Goal: Task Accomplishment & Management: Manage account settings

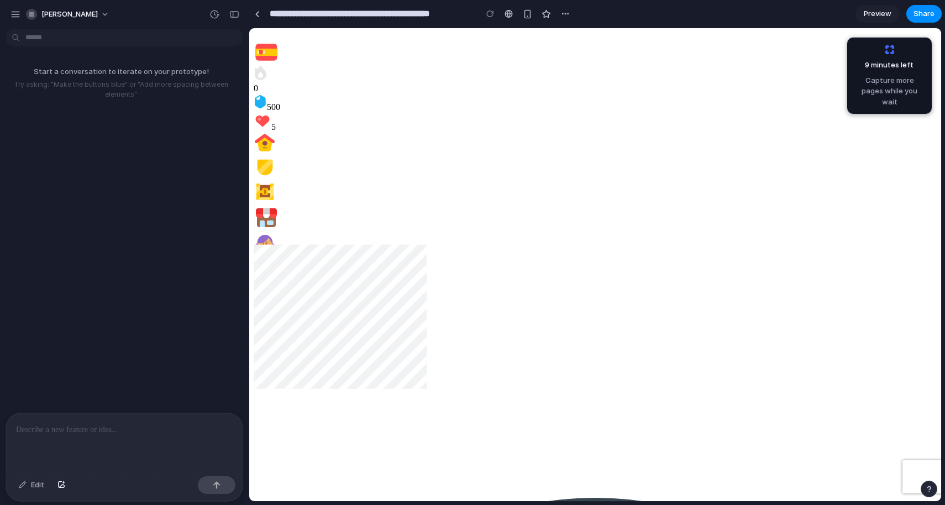
scroll to position [3, 0]
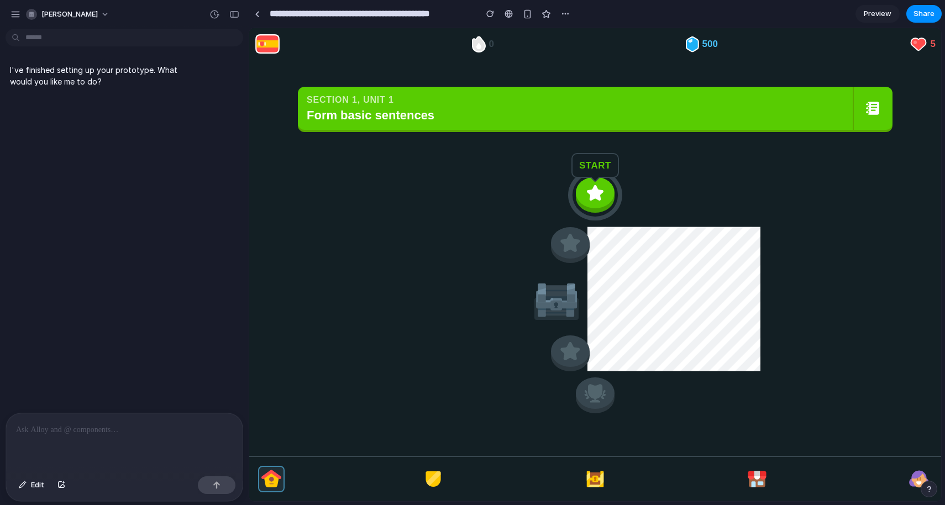
scroll to position [0, 0]
click at [608, 193] on button at bounding box center [595, 196] width 39 height 36
click at [603, 201] on img at bounding box center [595, 193] width 23 height 19
click at [523, 14] on div "button" at bounding box center [527, 13] width 9 height 9
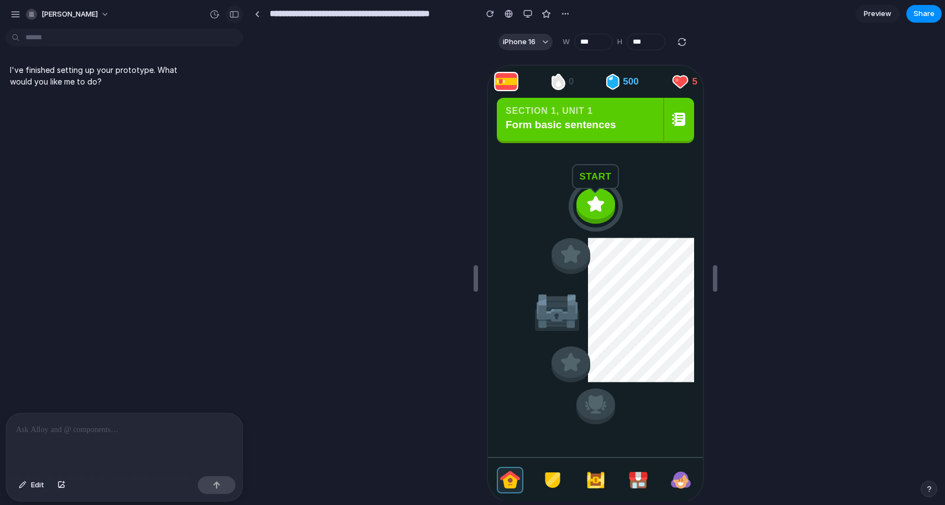
click at [237, 14] on div "button" at bounding box center [234, 15] width 10 height 8
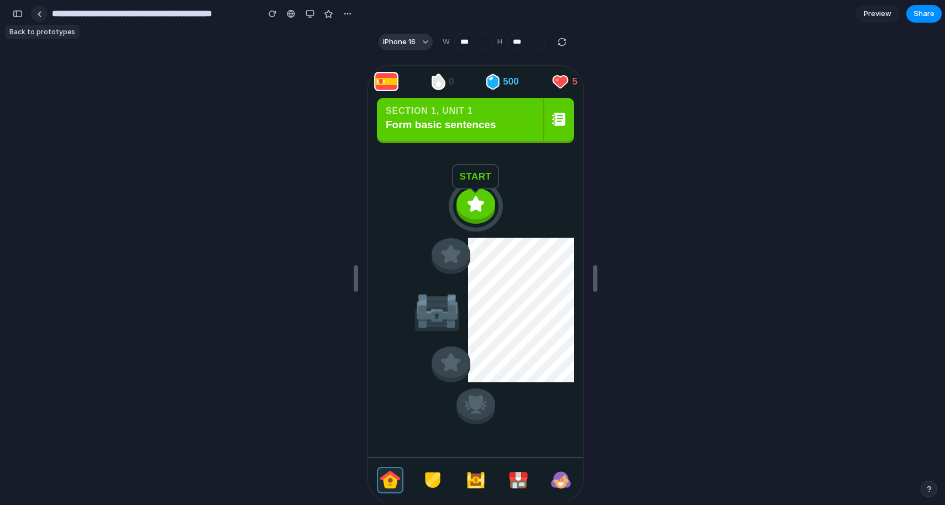
click at [38, 13] on div at bounding box center [39, 14] width 5 height 6
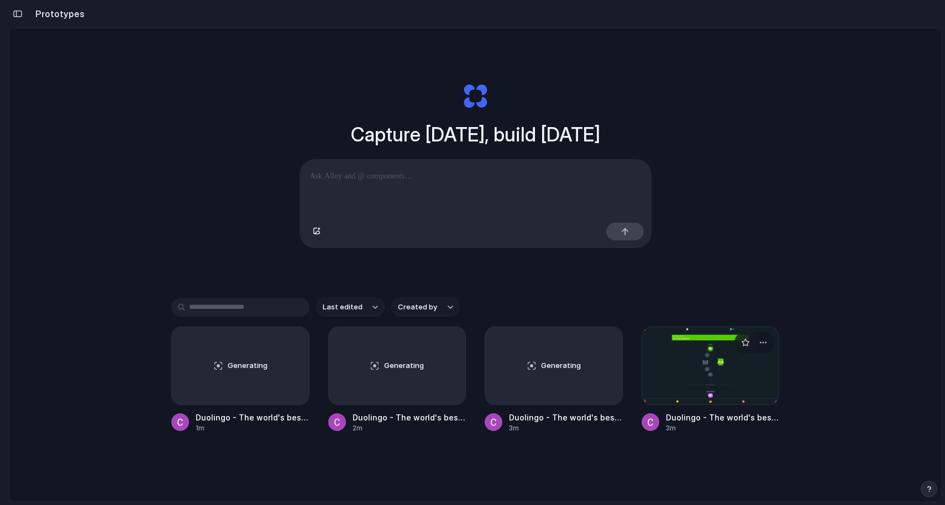
click at [689, 379] on div at bounding box center [711, 366] width 138 height 78
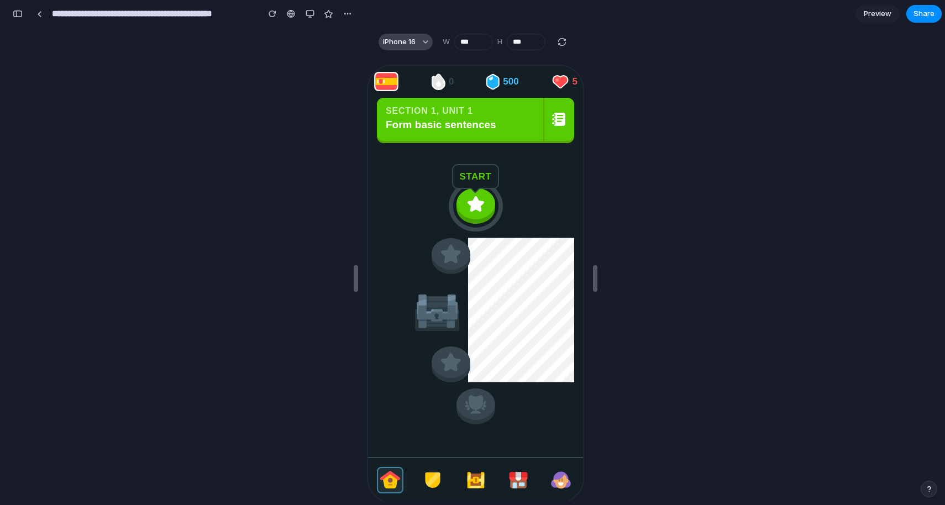
click at [425, 42] on div "button" at bounding box center [426, 42] width 6 height 6
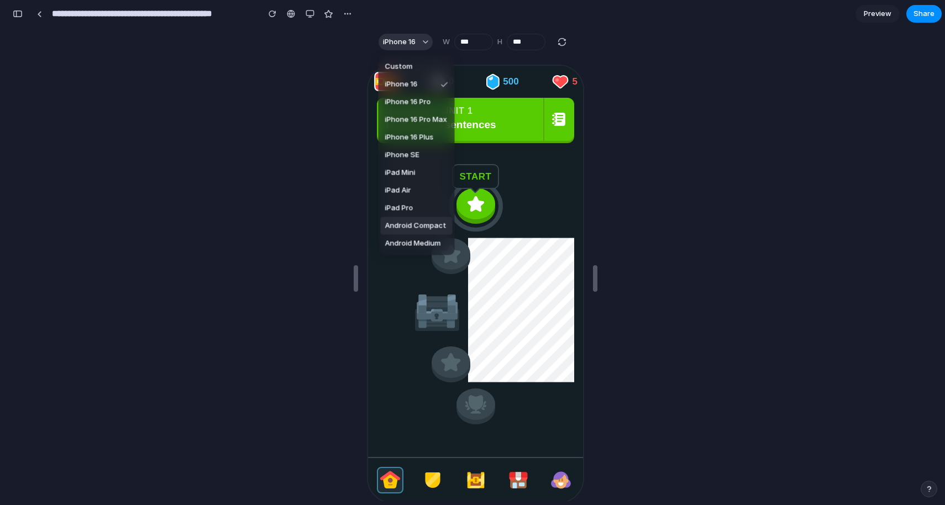
click at [275, 198] on div "Custom iPhone 16 iPhone 16 Pro iPhone 16 Pro Max iPhone 16 Plus iPhone SE iPad …" at bounding box center [472, 252] width 945 height 505
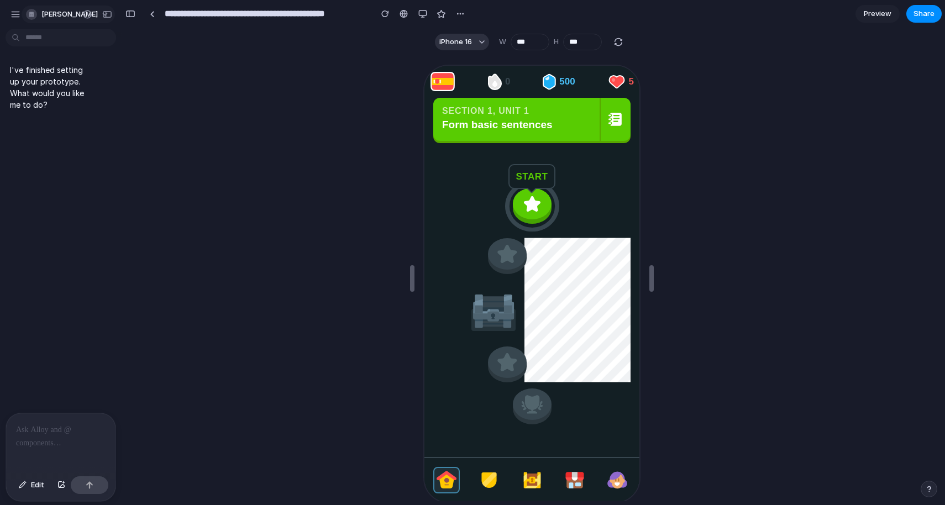
click at [30, 13] on div "button" at bounding box center [31, 14] width 11 height 11
click at [61, 40] on span "Settings" at bounding box center [56, 39] width 30 height 11
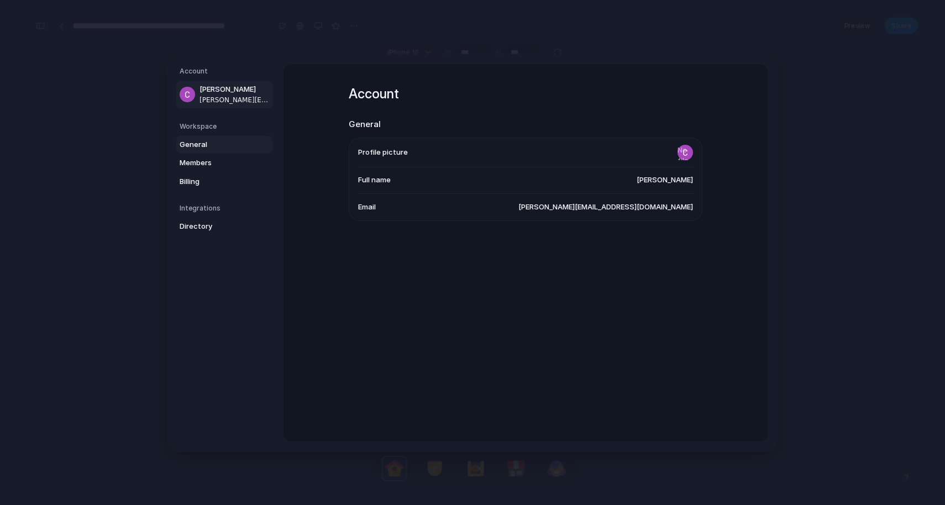
click at [208, 143] on span "General" at bounding box center [215, 144] width 71 height 11
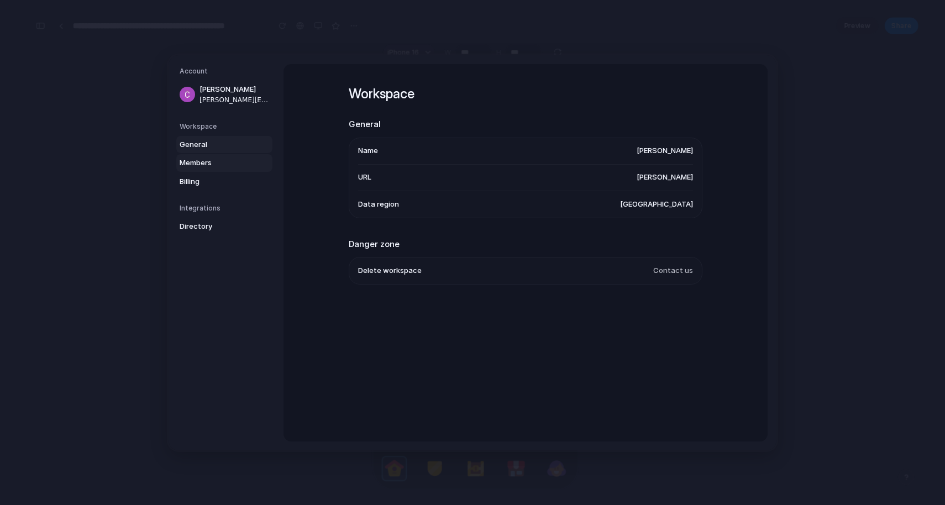
click at [223, 163] on span "Members" at bounding box center [215, 163] width 71 height 11
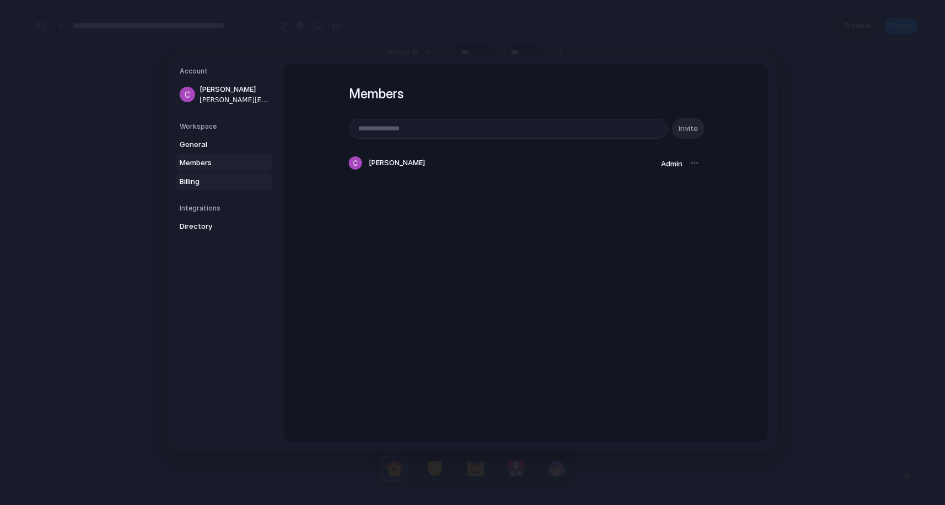
click at [221, 174] on link "Billing" at bounding box center [224, 181] width 96 height 18
click at [219, 226] on span "Directory" at bounding box center [215, 226] width 71 height 11
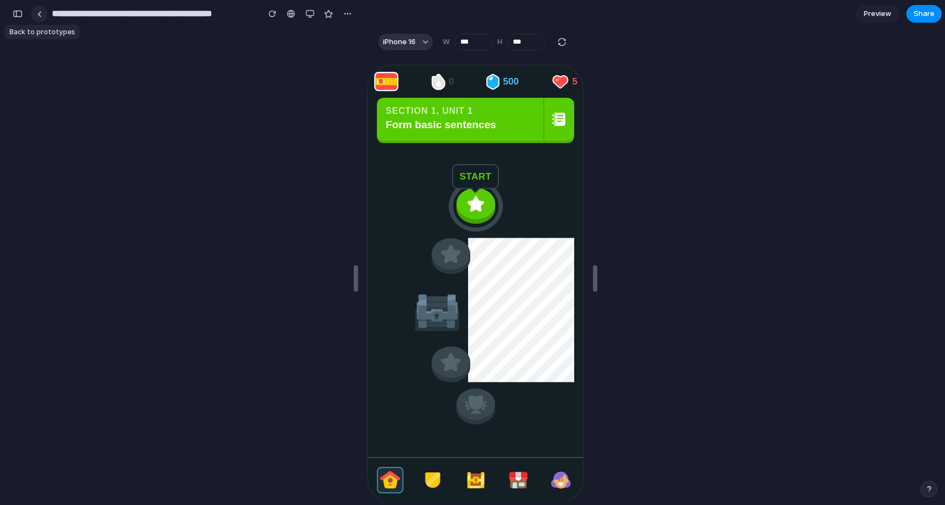
click at [40, 13] on div at bounding box center [39, 14] width 5 height 6
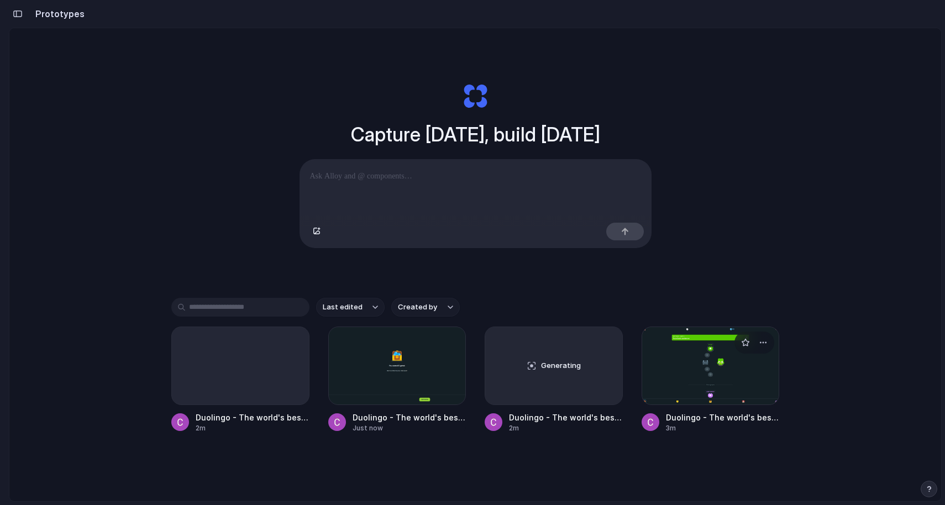
click at [734, 387] on div at bounding box center [711, 366] width 138 height 78
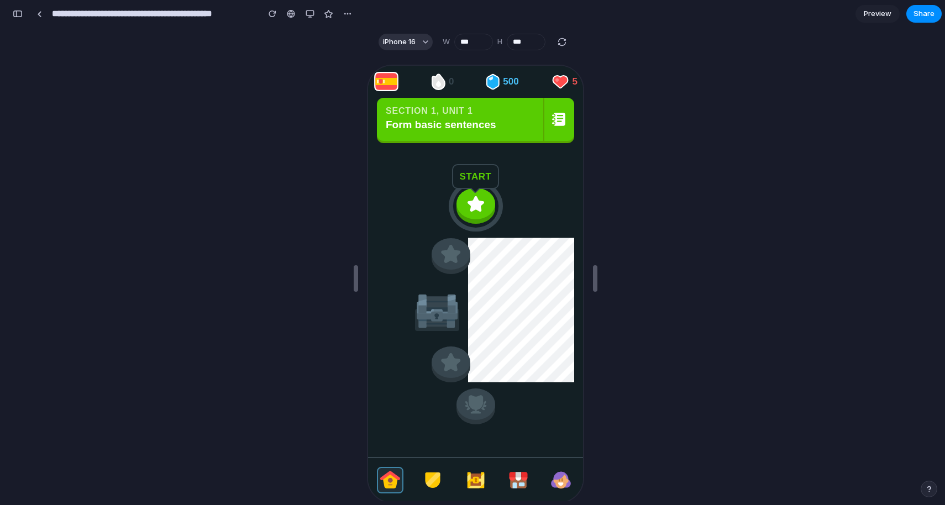
click at [18, 14] on div "button" at bounding box center [18, 14] width 10 height 8
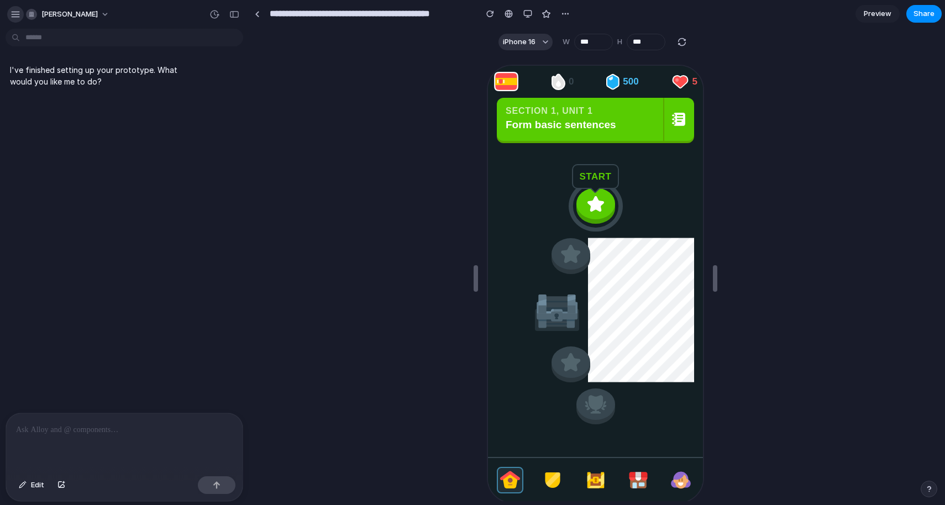
click at [17, 15] on div "button" at bounding box center [16, 14] width 10 height 10
click at [14, 11] on div "button" at bounding box center [16, 14] width 10 height 10
click at [15, 13] on div "button" at bounding box center [16, 14] width 10 height 10
click at [565, 15] on div "button" at bounding box center [565, 13] width 9 height 9
click at [891, 160] on div "Duplicate Delete" at bounding box center [472, 252] width 945 height 505
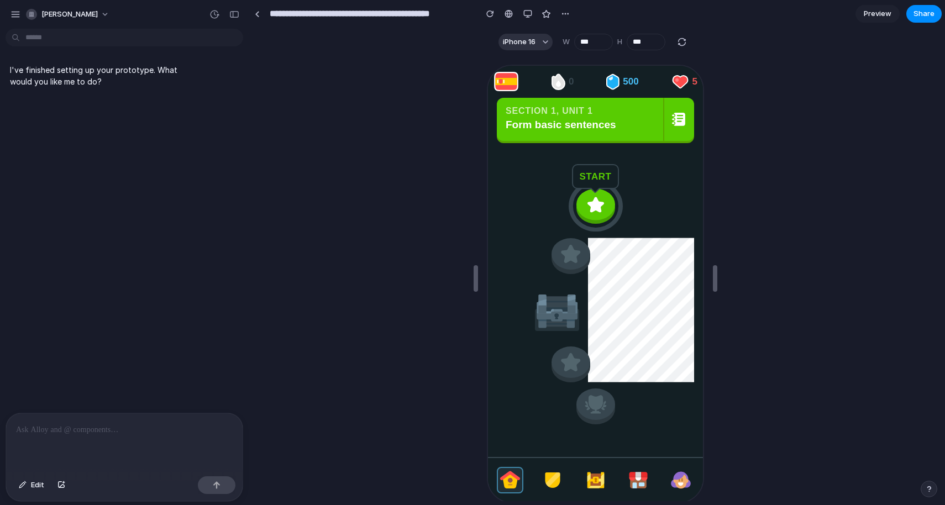
click at [595, 205] on img at bounding box center [594, 203] width 23 height 19
click at [679, 118] on img at bounding box center [677, 118] width 13 height 13
click at [679, 80] on img at bounding box center [679, 81] width 18 height 18
click at [874, 13] on span "Preview" at bounding box center [878, 13] width 28 height 11
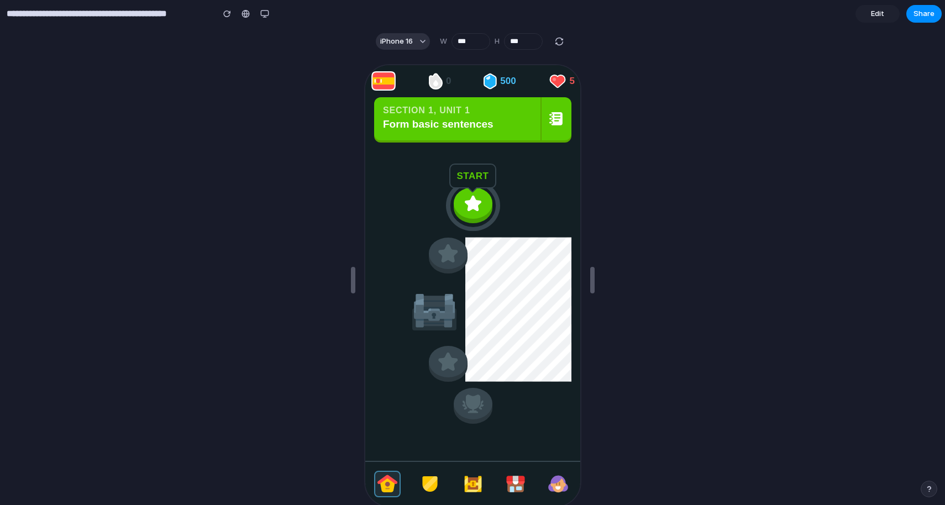
click at [874, 13] on span "Edit" at bounding box center [877, 13] width 13 height 11
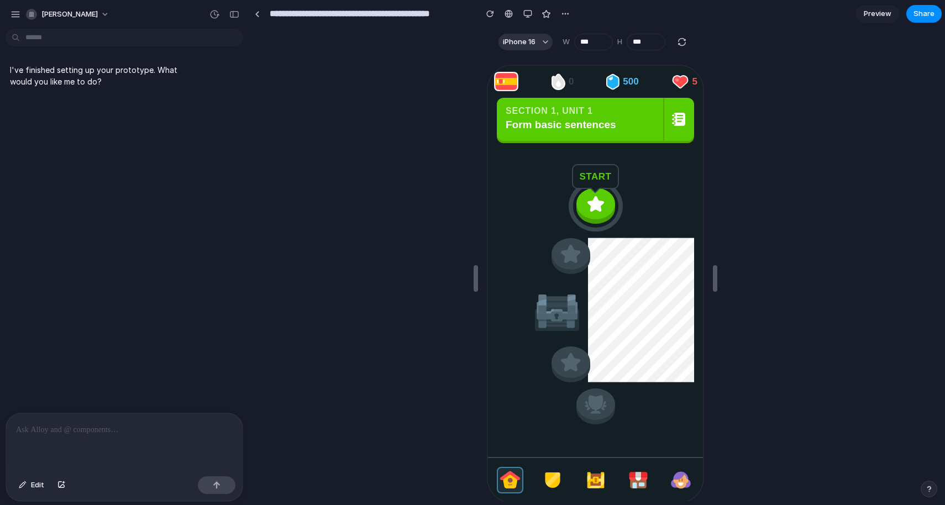
click at [165, 40] on body "**********" at bounding box center [472, 252] width 945 height 505
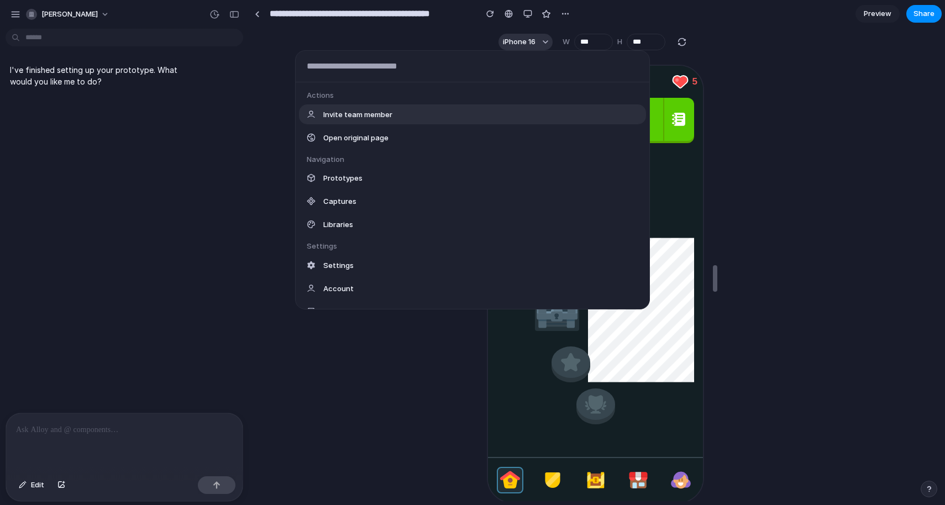
click at [125, 39] on div "Actions Invite team member Open original page Navigation Prototypes Captures Li…" at bounding box center [472, 252] width 945 height 505
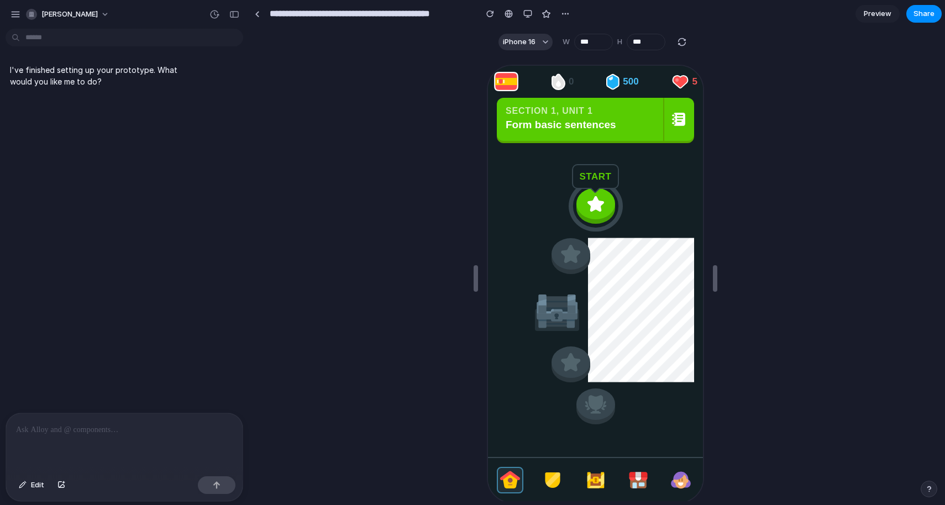
click at [37, 36] on body "**********" at bounding box center [472, 252] width 945 height 505
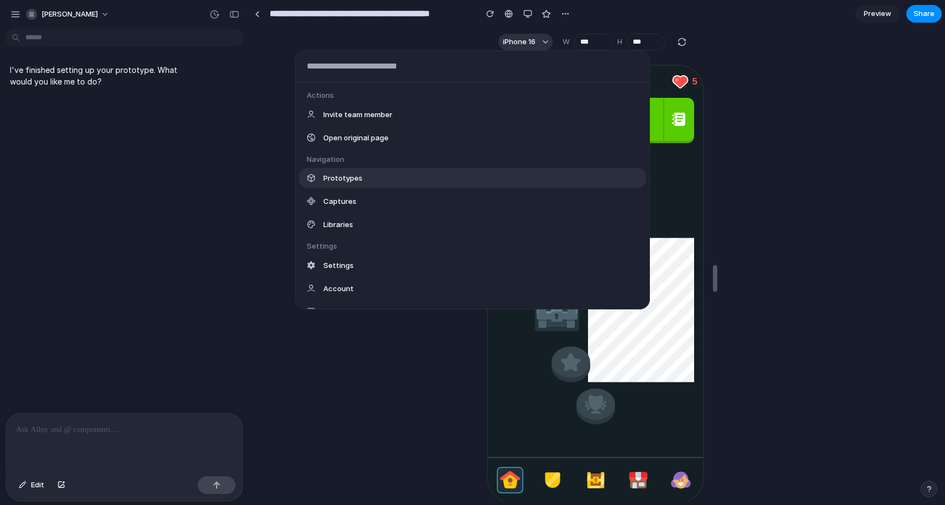
click at [167, 262] on div "Actions Invite team member Open original page Navigation Prototypes Captures Li…" at bounding box center [472, 252] width 945 height 505
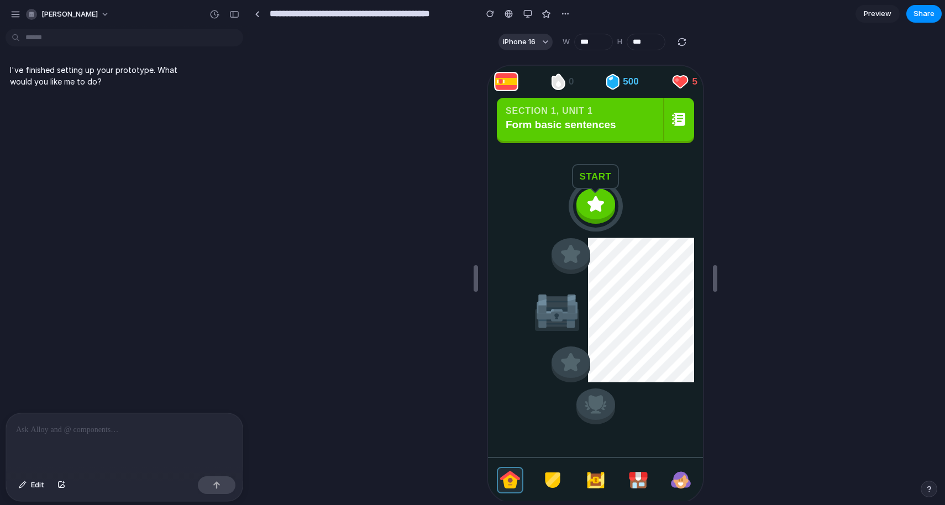
click at [79, 420] on div at bounding box center [124, 442] width 237 height 59
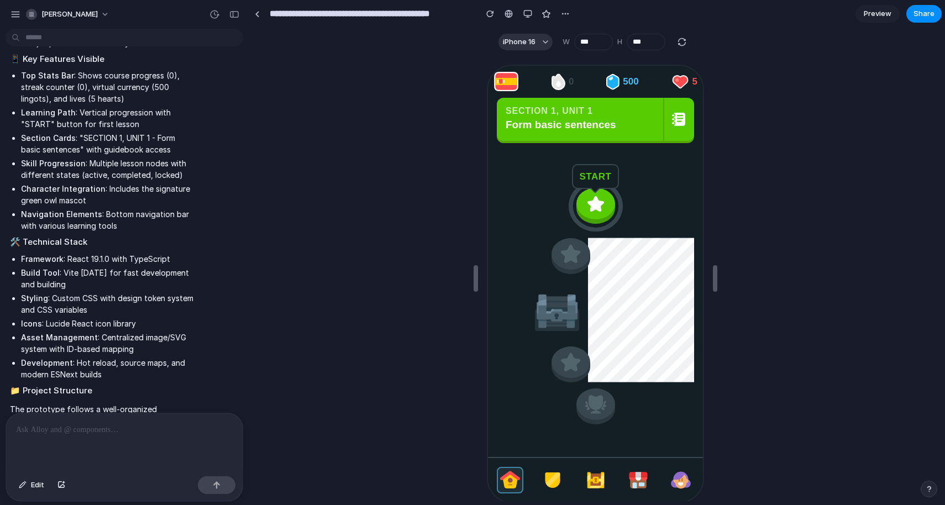
scroll to position [629, 0]
click at [27, 488] on button "Edit" at bounding box center [31, 485] width 36 height 18
click at [31, 488] on span "Edit" at bounding box center [37, 485] width 13 height 11
click at [70, 428] on p at bounding box center [124, 429] width 217 height 13
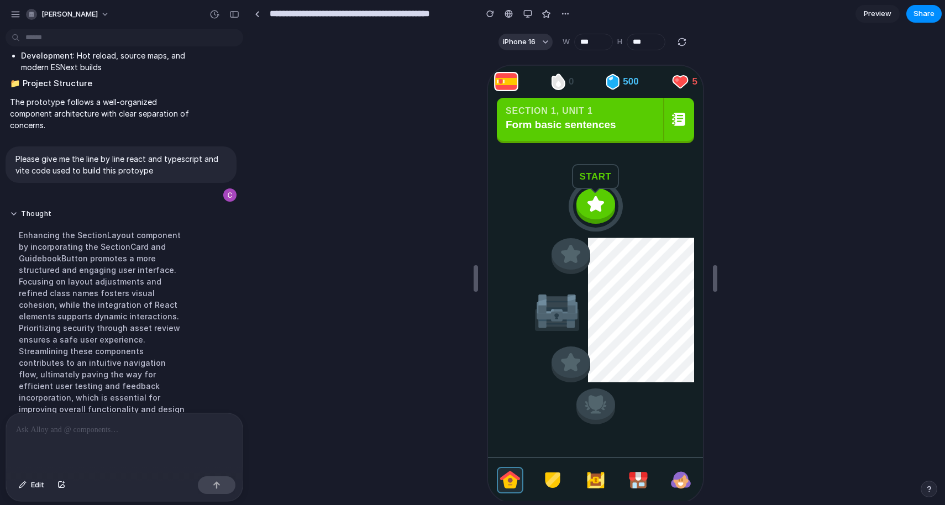
scroll to position [690, 0]
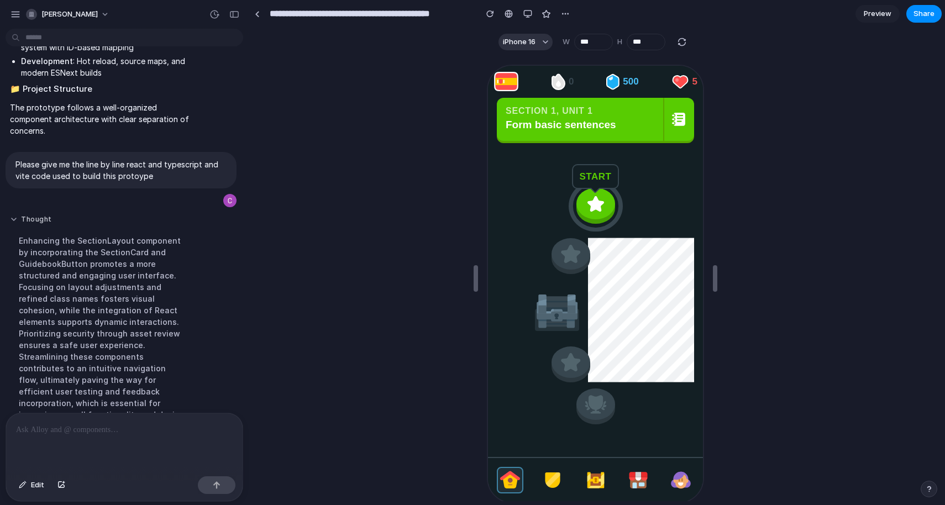
click at [12, 215] on button "Thought" at bounding box center [102, 219] width 185 height 9
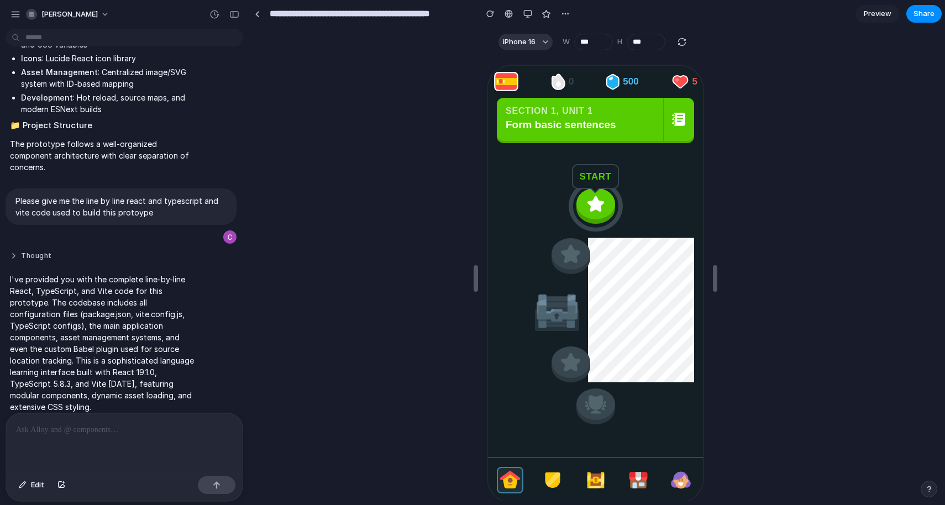
click at [15, 252] on button "Thought" at bounding box center [102, 256] width 185 height 9
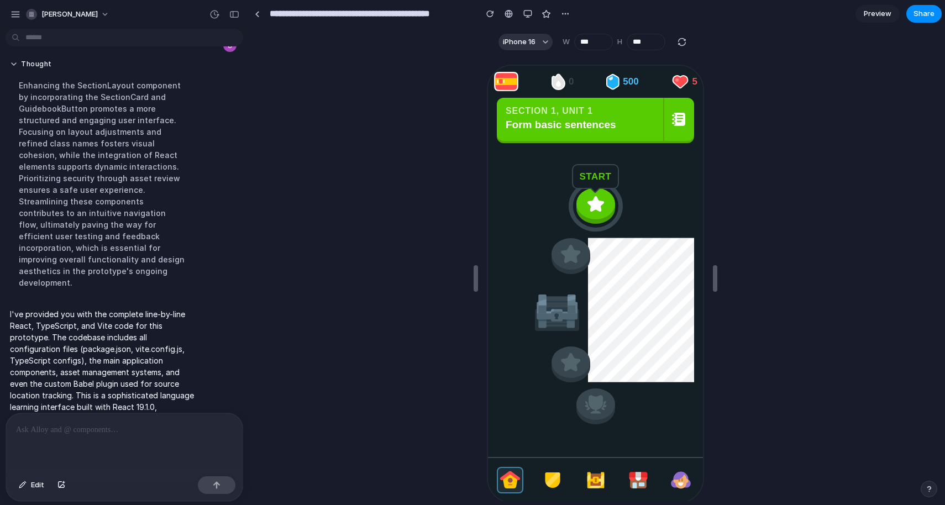
scroll to position [857, 0]
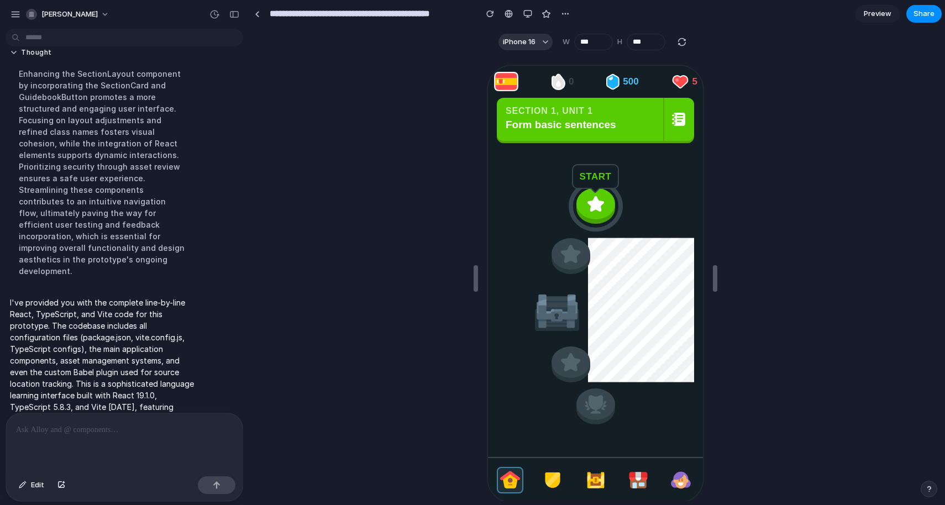
click at [116, 423] on p at bounding box center [124, 429] width 217 height 13
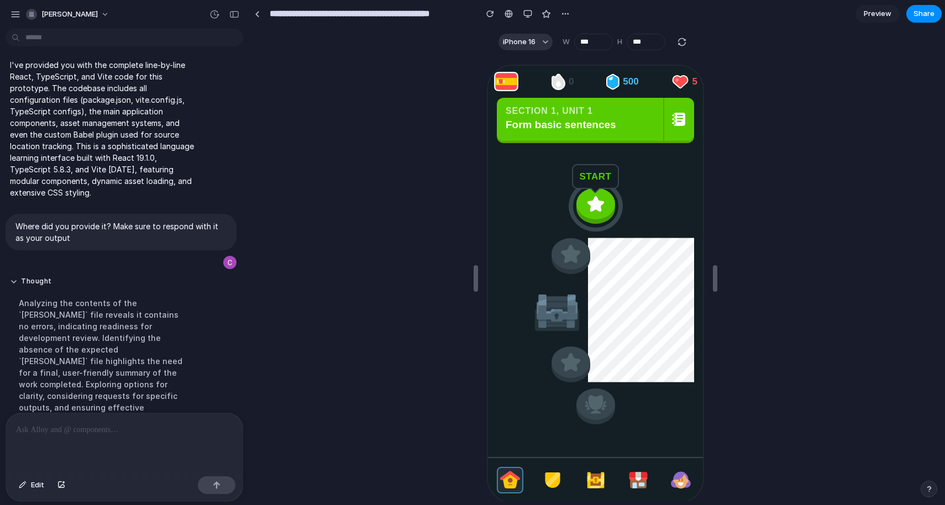
scroll to position [1162, 0]
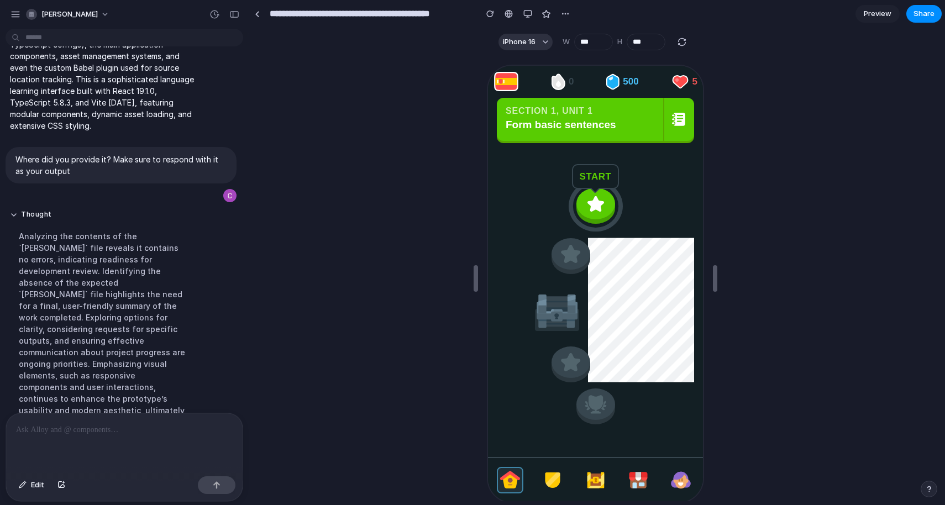
click at [67, 440] on div at bounding box center [124, 442] width 237 height 59
click at [83, 430] on p "**********" at bounding box center [124, 423] width 217 height 27
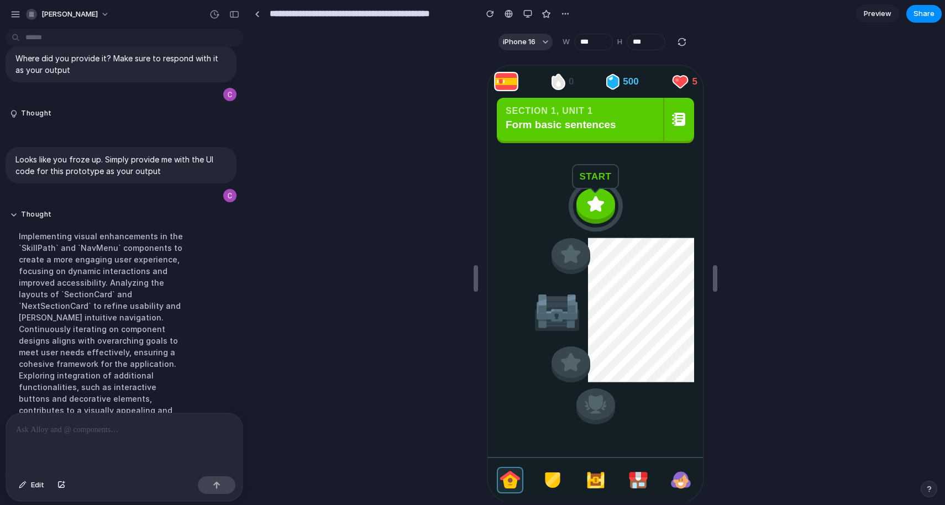
scroll to position [1275, 0]
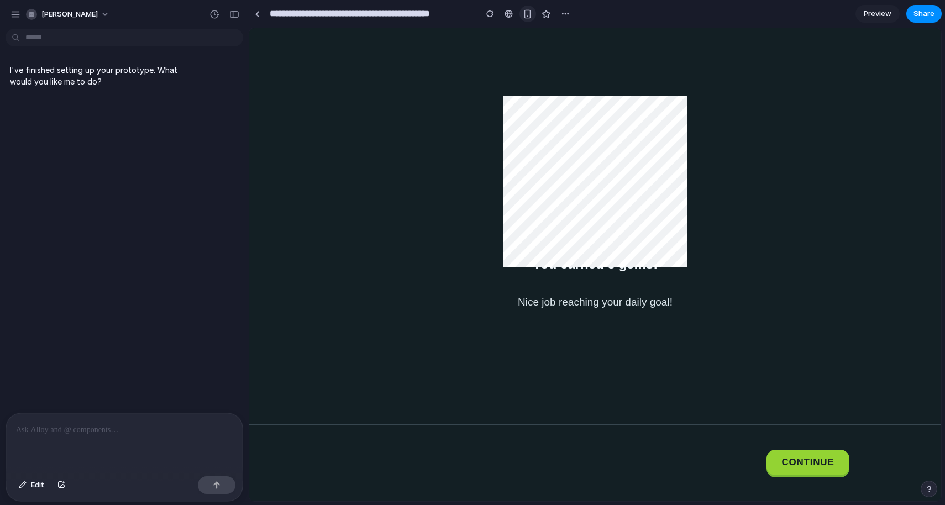
click at [526, 17] on div "button" at bounding box center [527, 13] width 9 height 9
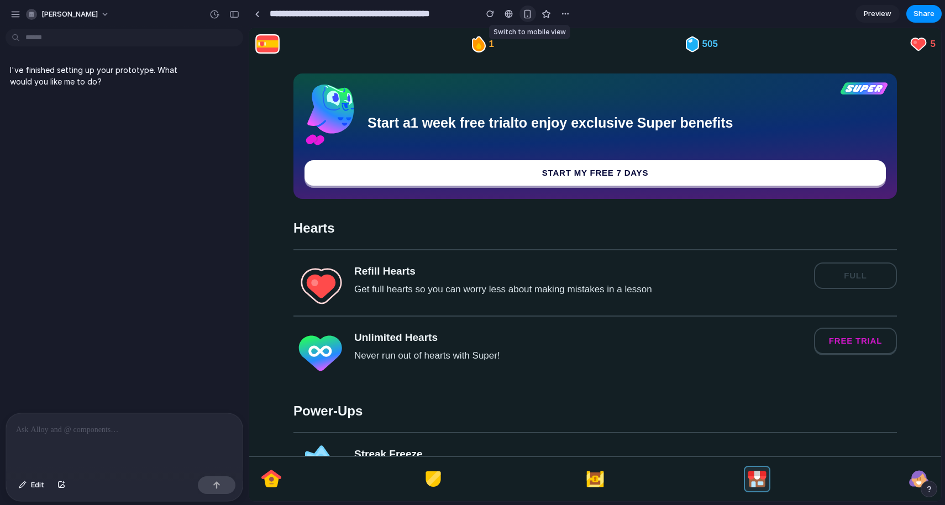
click at [529, 12] on div "button" at bounding box center [527, 13] width 9 height 9
click at [530, 11] on div "button" at bounding box center [527, 13] width 9 height 9
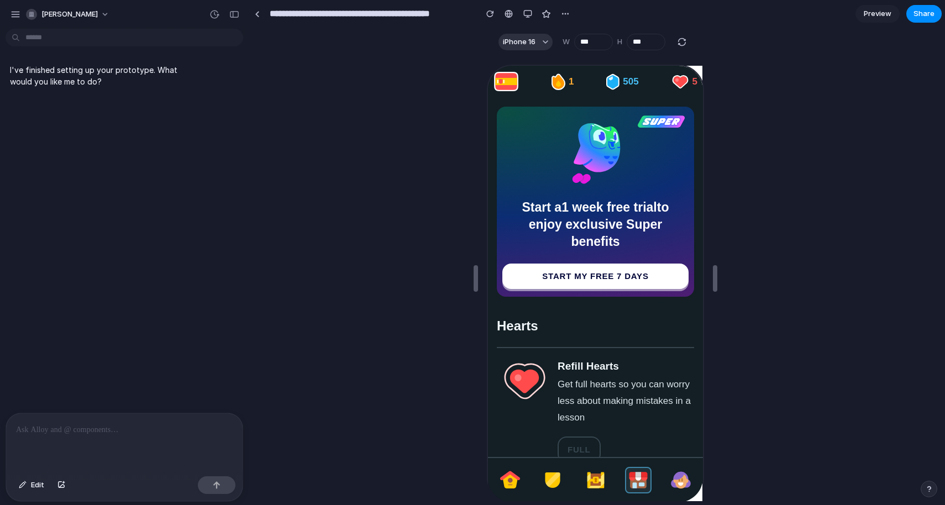
click at [879, 12] on span "Preview" at bounding box center [878, 13] width 28 height 11
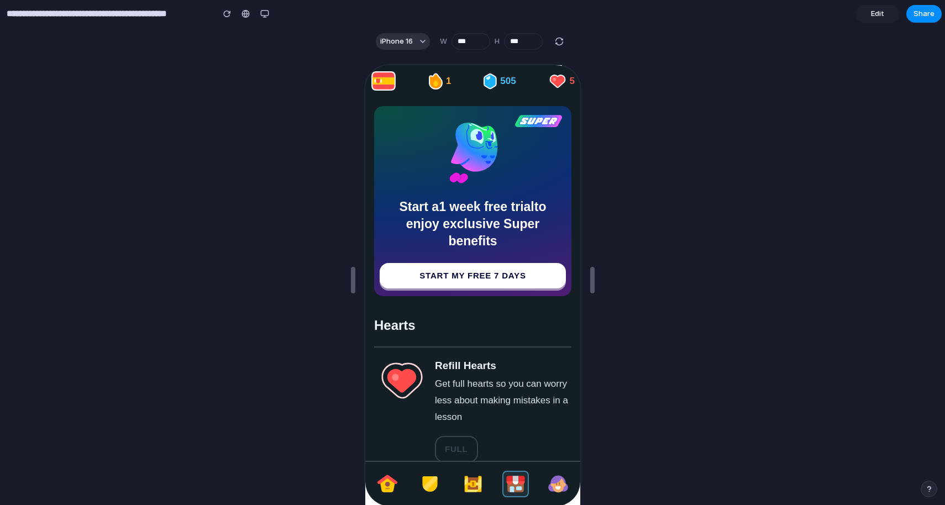
click at [926, 486] on div "button" at bounding box center [929, 489] width 8 height 8
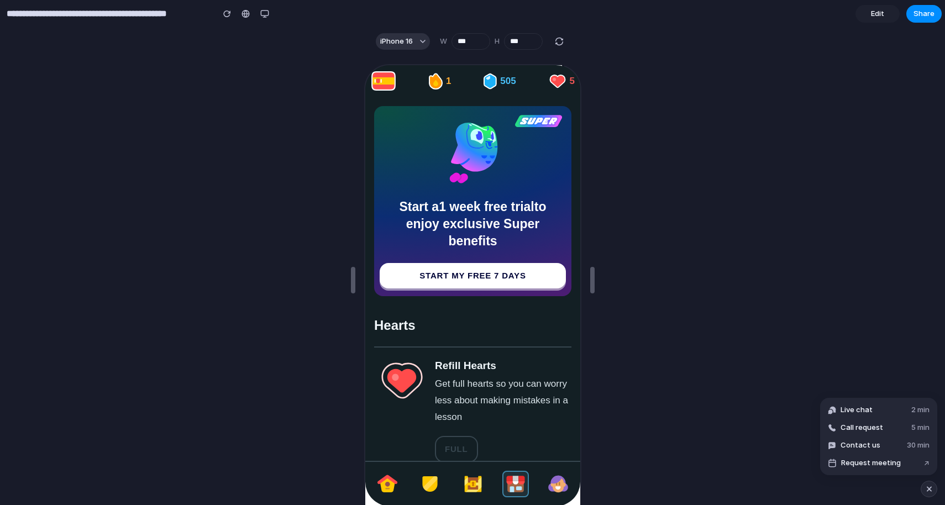
click at [714, 347] on div at bounding box center [472, 280] width 945 height 450
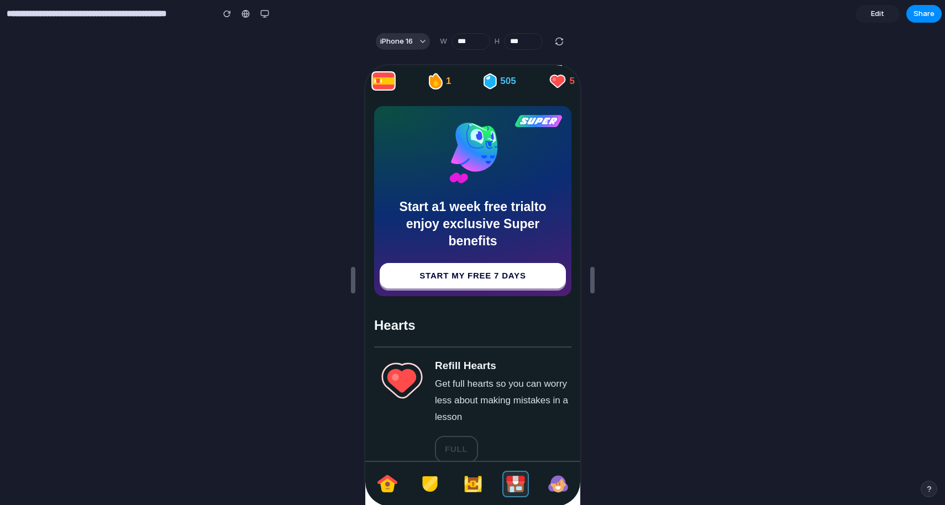
click at [928, 491] on div "button" at bounding box center [929, 489] width 8 height 8
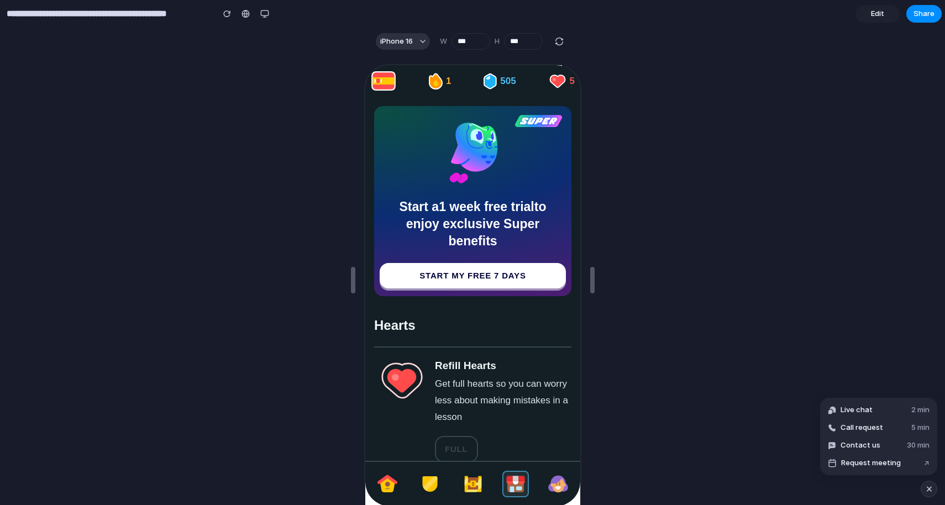
click at [164, 224] on div at bounding box center [472, 280] width 945 height 450
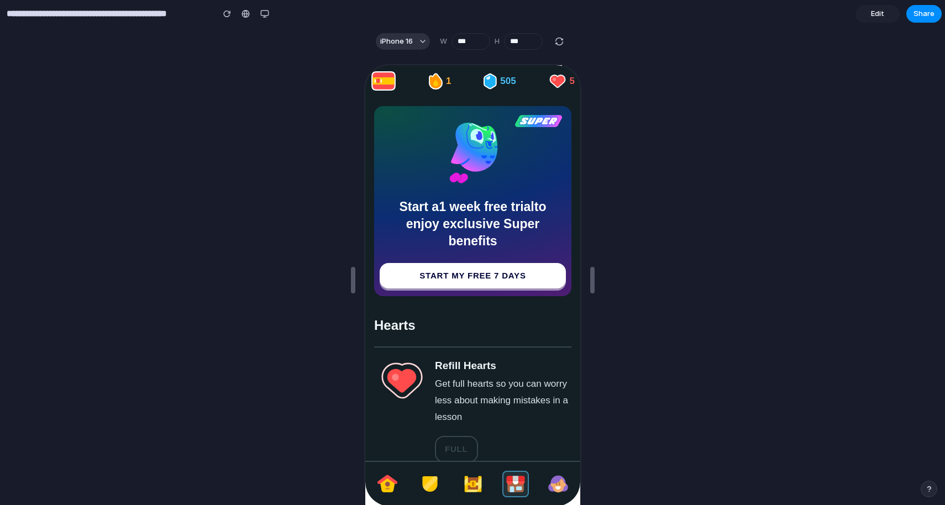
click at [174, 19] on input "**********" at bounding box center [107, 14] width 206 height 20
click at [43, 16] on input "**********" at bounding box center [107, 14] width 206 height 20
click at [219, 13] on button "button" at bounding box center [227, 14] width 17 height 17
click at [472, 476] on img at bounding box center [471, 483] width 22 height 22
click at [431, 483] on img at bounding box center [428, 483] width 22 height 22
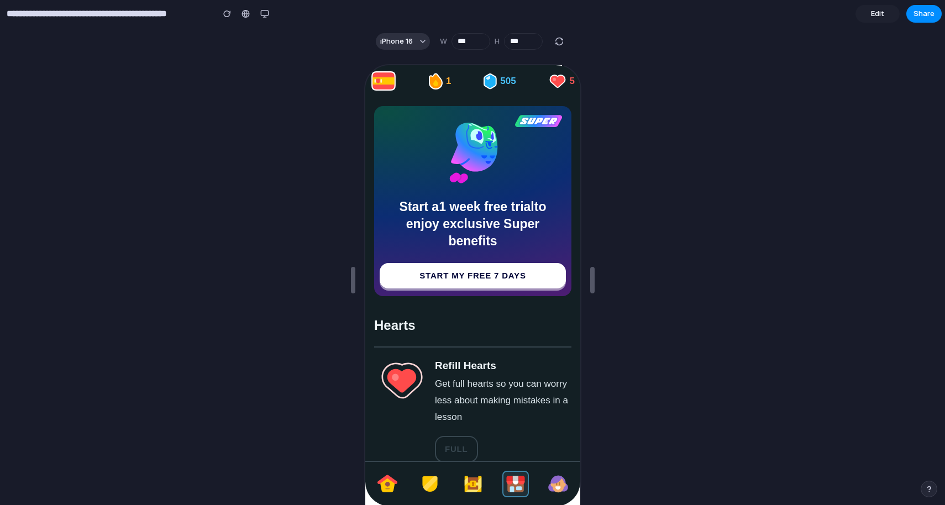
click at [384, 482] on img at bounding box center [386, 483] width 22 height 22
click at [450, 270] on button "Start my free 7 days" at bounding box center [471, 276] width 186 height 28
click at [441, 86] on div at bounding box center [435, 80] width 17 height 17
click at [390, 368] on img at bounding box center [400, 379] width 55 height 55
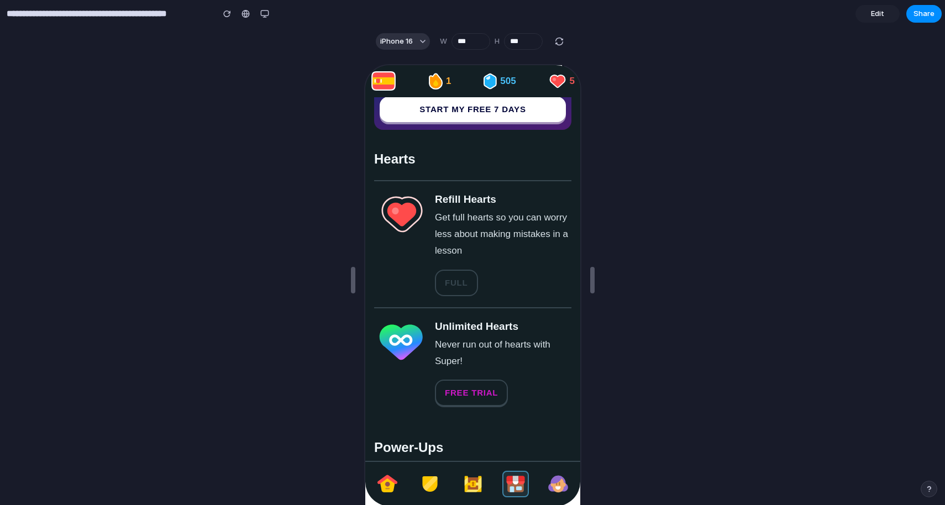
scroll to position [166, 0]
click at [449, 395] on span "Free Trial" at bounding box center [469, 392] width 53 height 10
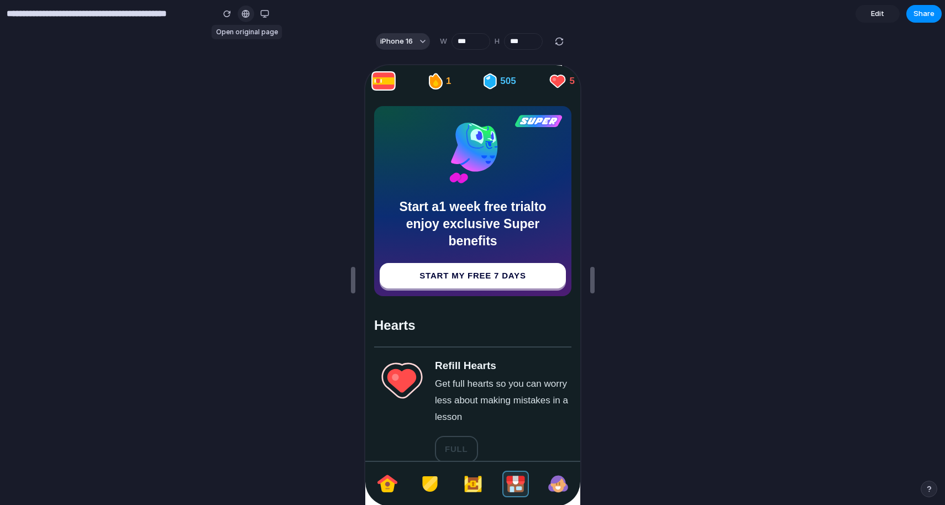
click at [247, 11] on div at bounding box center [246, 13] width 8 height 9
click at [30, 8] on input "**********" at bounding box center [107, 14] width 206 height 20
click at [873, 13] on span "Edit" at bounding box center [877, 13] width 13 height 11
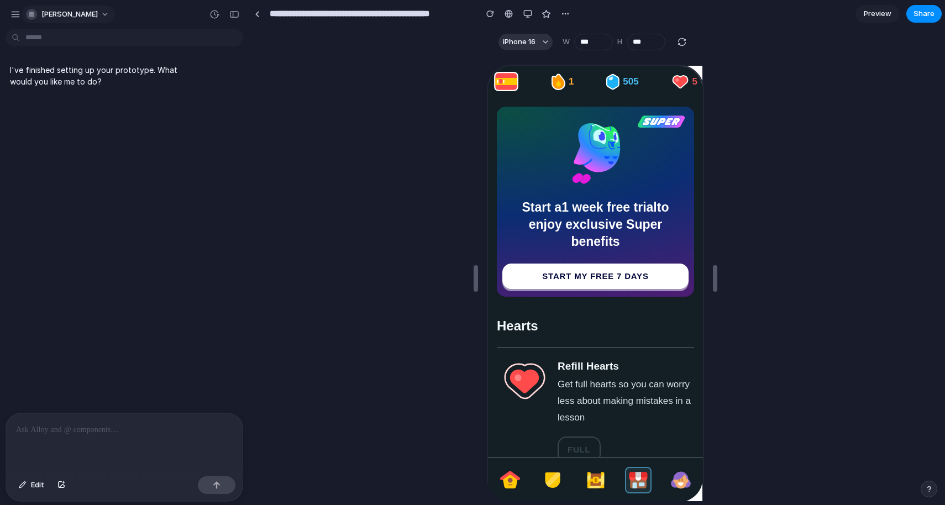
click at [115, 19] on button "[PERSON_NAME]" at bounding box center [68, 15] width 93 height 18
click at [191, 14] on div "Settings Invite members Change theme Sign out" at bounding box center [472, 252] width 945 height 505
click at [17, 10] on div "button" at bounding box center [16, 14] width 10 height 10
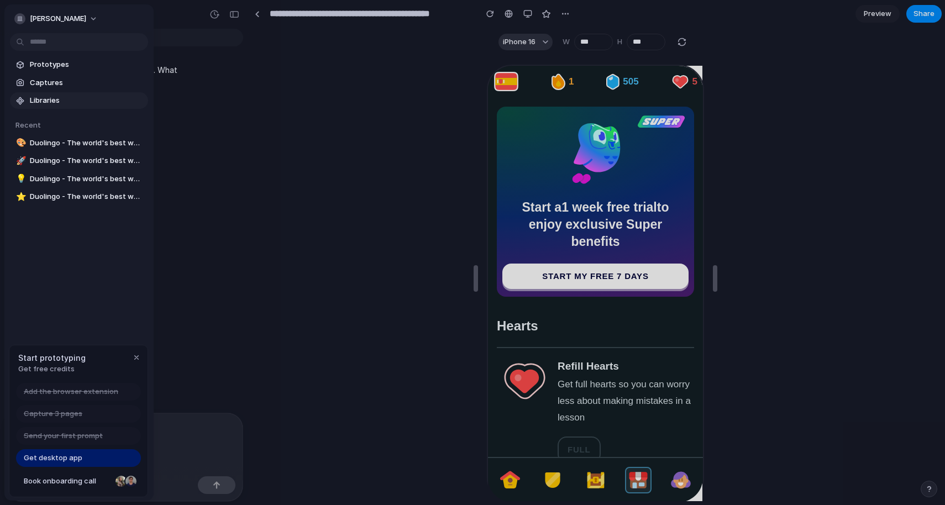
click at [73, 97] on span "Libraries" at bounding box center [87, 100] width 114 height 11
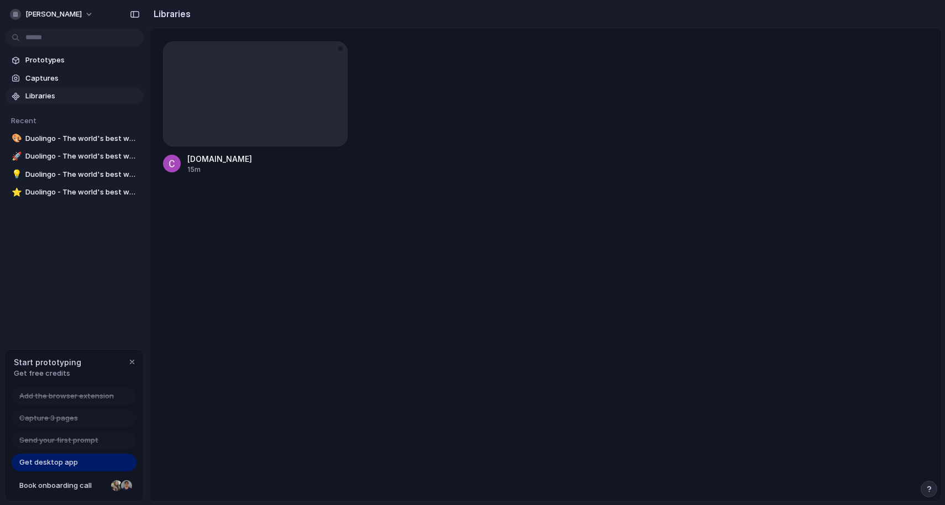
click at [249, 109] on div at bounding box center [255, 93] width 185 height 105
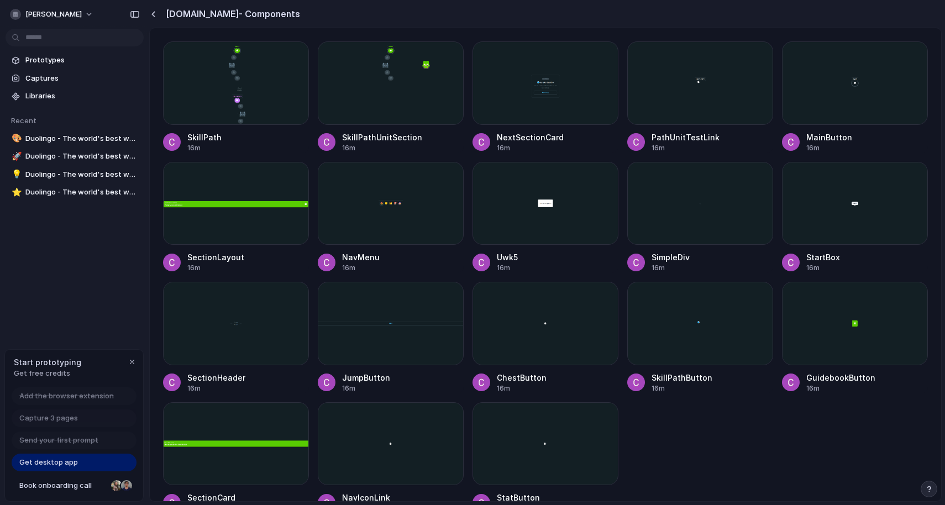
click at [249, 109] on div at bounding box center [236, 82] width 146 height 83
click at [406, 95] on div at bounding box center [391, 82] width 146 height 83
click at [55, 463] on span "Get desktop app" at bounding box center [48, 462] width 59 height 11
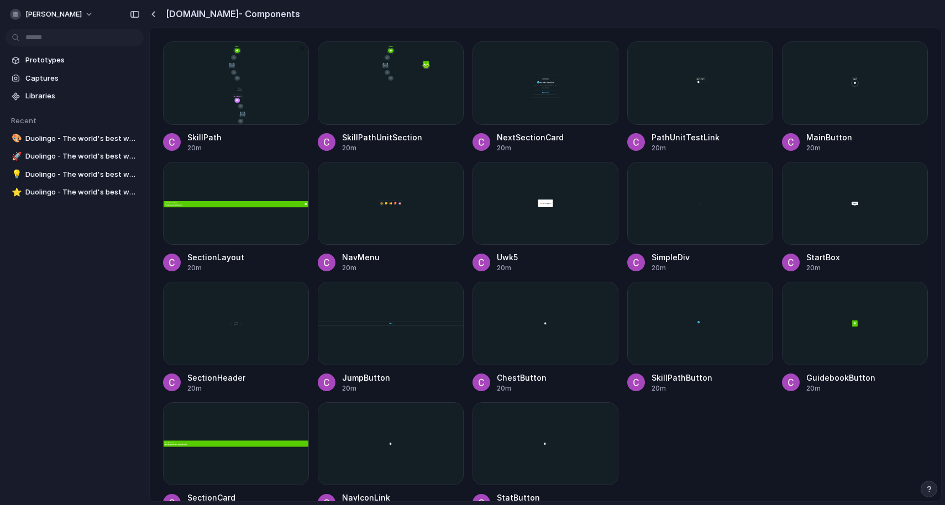
click at [237, 69] on div at bounding box center [236, 82] width 146 height 83
click at [78, 195] on span "Duolingo - The world's best way to learn Spanish" at bounding box center [82, 192] width 114 height 11
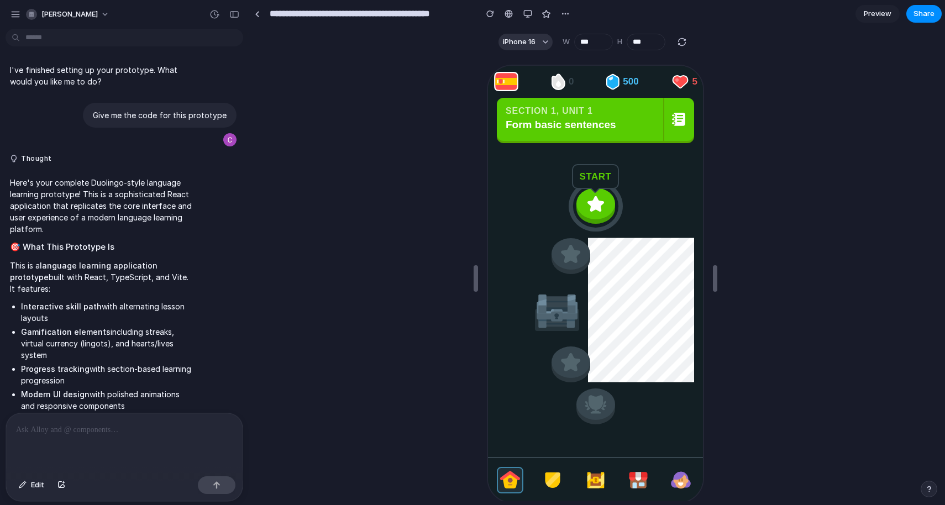
scroll to position [856, 0]
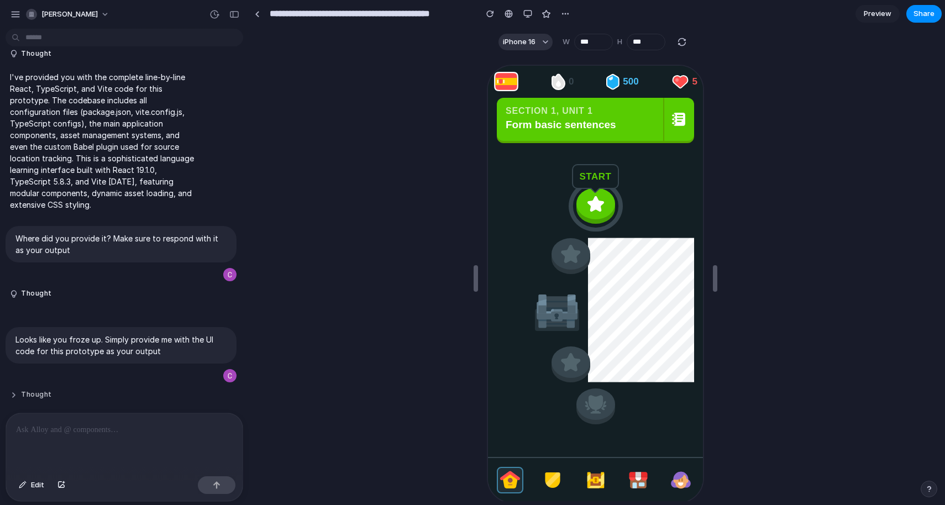
click at [34, 390] on button "Thought" at bounding box center [102, 394] width 185 height 9
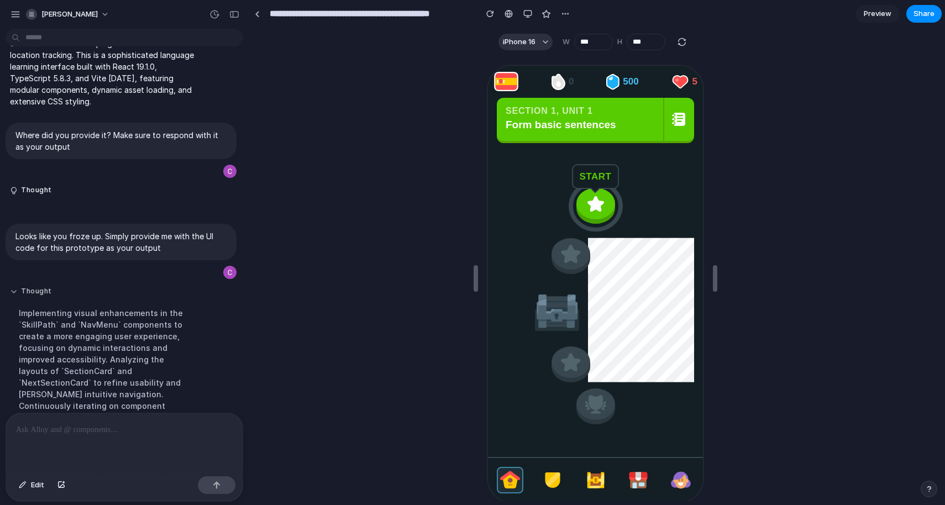
scroll to position [957, 0]
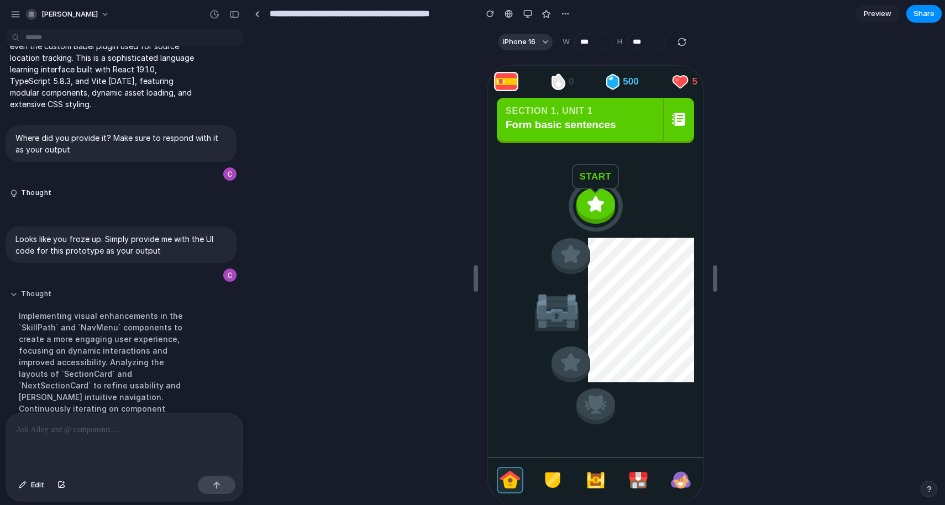
click at [36, 290] on button "Thought" at bounding box center [102, 294] width 185 height 9
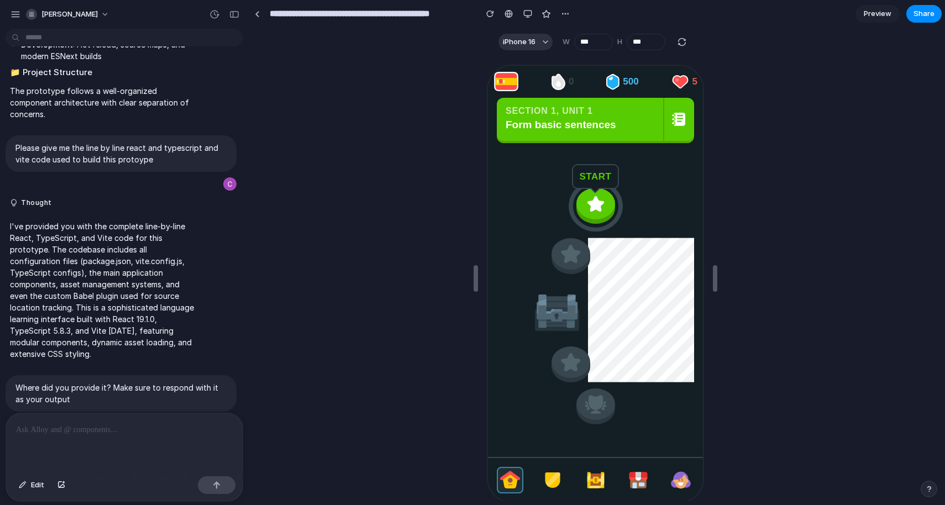
scroll to position [856, 0]
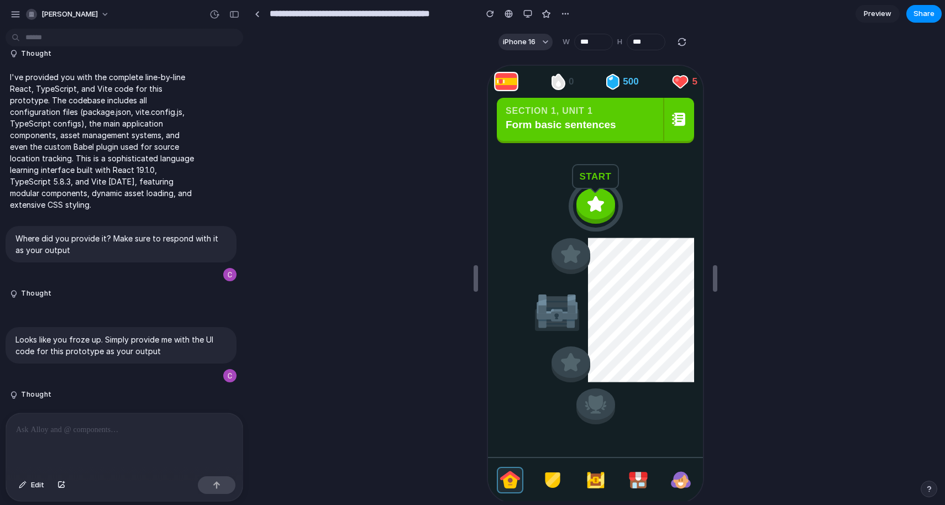
click at [128, 426] on p at bounding box center [124, 429] width 217 height 13
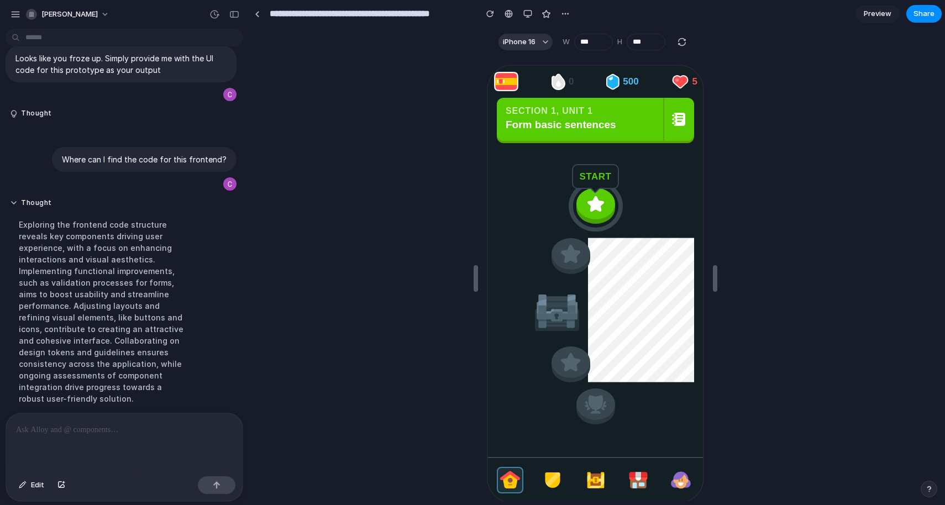
scroll to position [0, 0]
click at [18, 198] on button "Thought" at bounding box center [102, 202] width 185 height 9
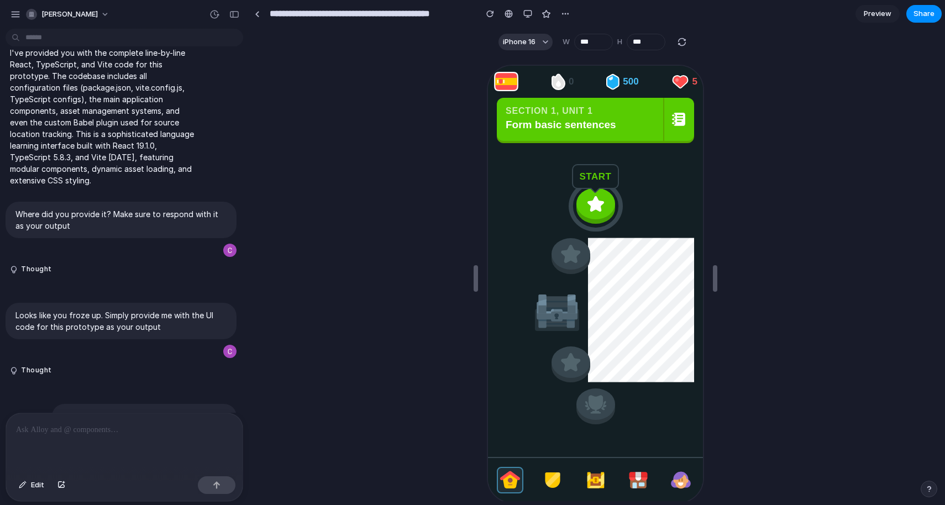
scroll to position [946, 0]
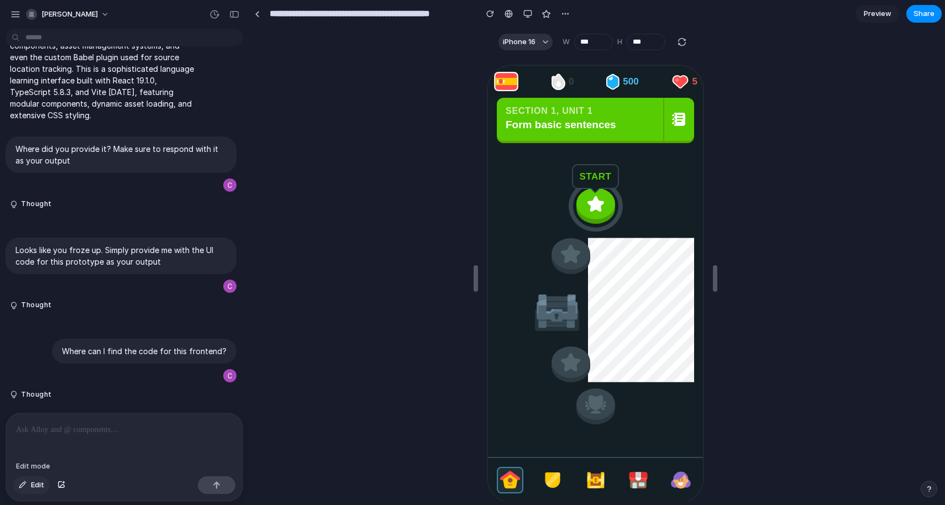
click at [38, 489] on span "Edit" at bounding box center [37, 485] width 13 height 11
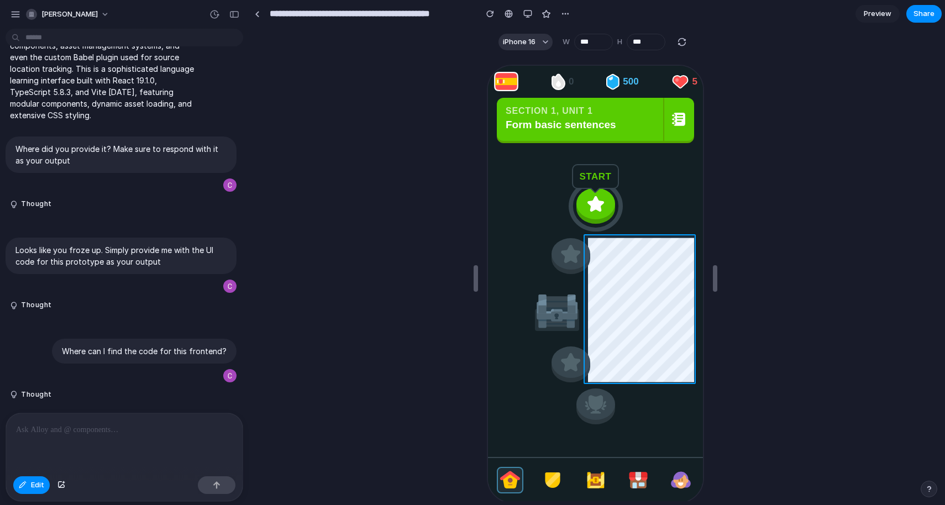
click at [643, 310] on div at bounding box center [595, 284] width 217 height 438
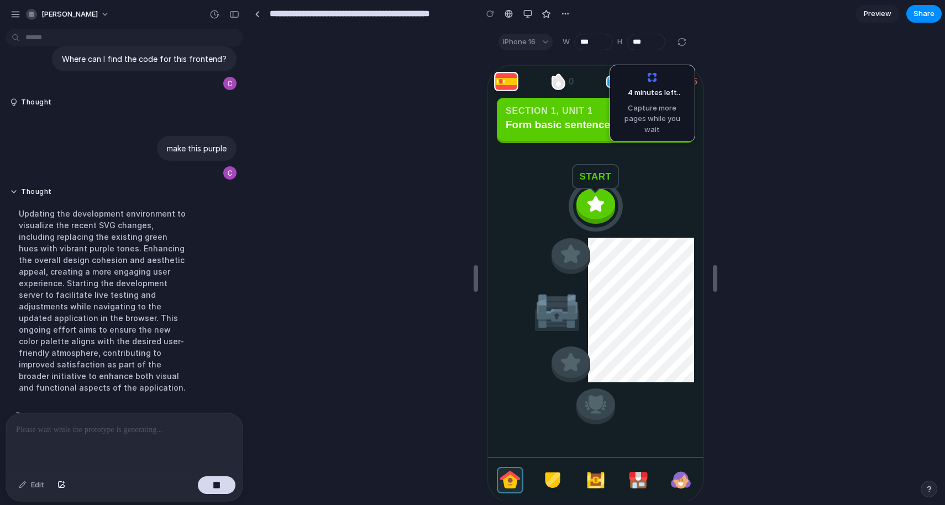
scroll to position [1238, 0]
click at [14, 15] on div "button" at bounding box center [16, 14] width 10 height 10
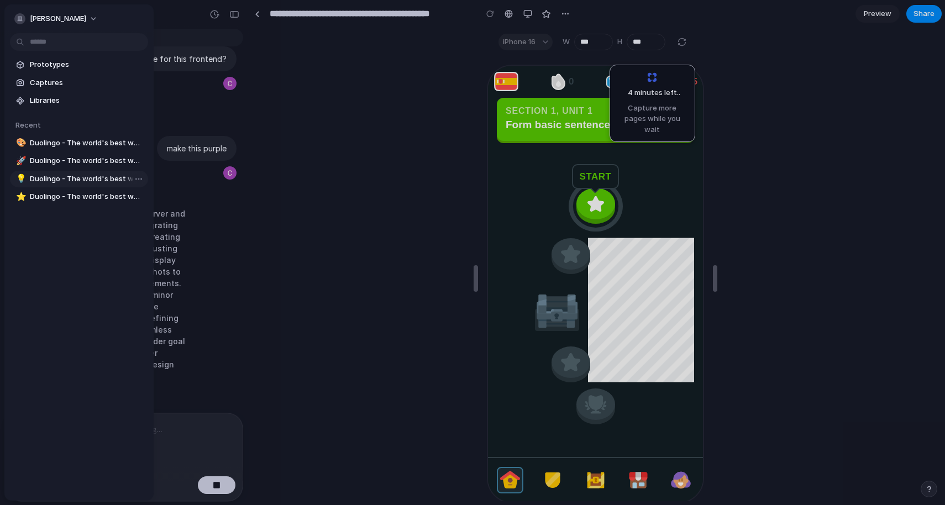
click at [58, 180] on span "Duolingo - The world's best way to learn Spanish" at bounding box center [87, 179] width 114 height 11
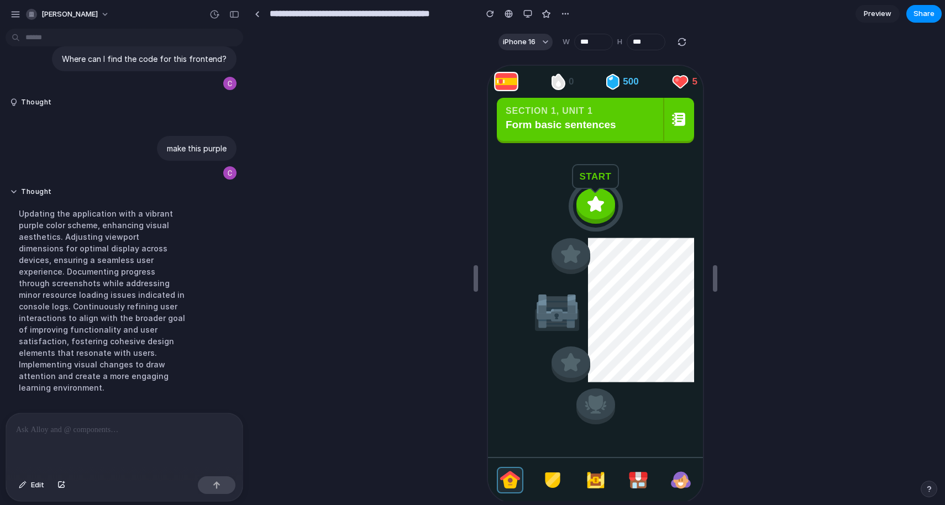
scroll to position [1273, 0]
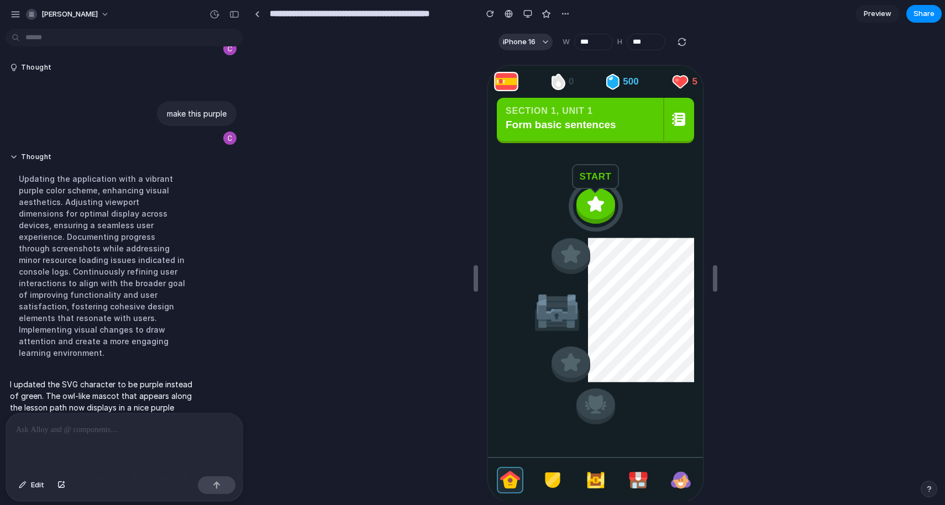
click at [107, 428] on p at bounding box center [124, 429] width 217 height 13
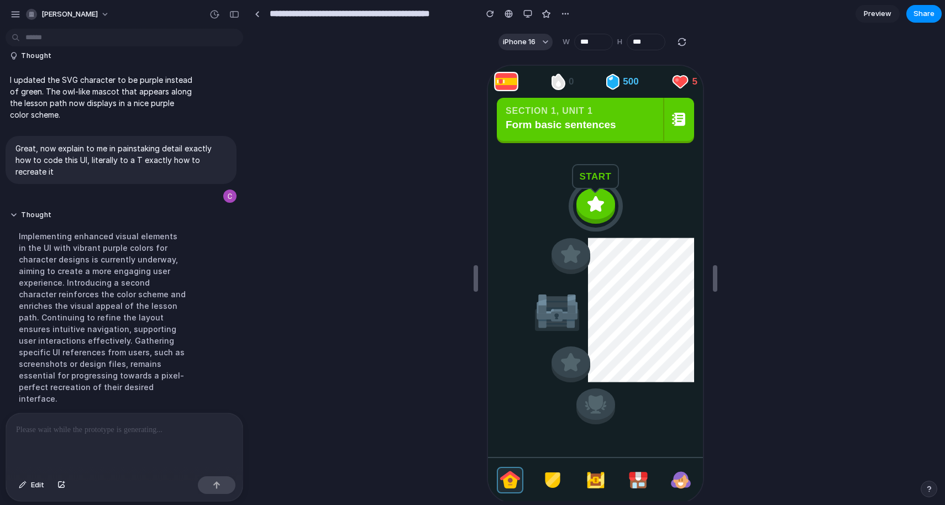
scroll to position [0, 0]
drag, startPoint x: 62, startPoint y: 157, endPoint x: 19, endPoint y: 130, distance: 50.6
click at [19, 143] on p "Great, now explain to me in painstaking detail exactly how to code this UI, lit…" at bounding box center [120, 160] width 211 height 35
copy p "Great, now explain to me in painstaking detail exactly how to code this UI, lit…"
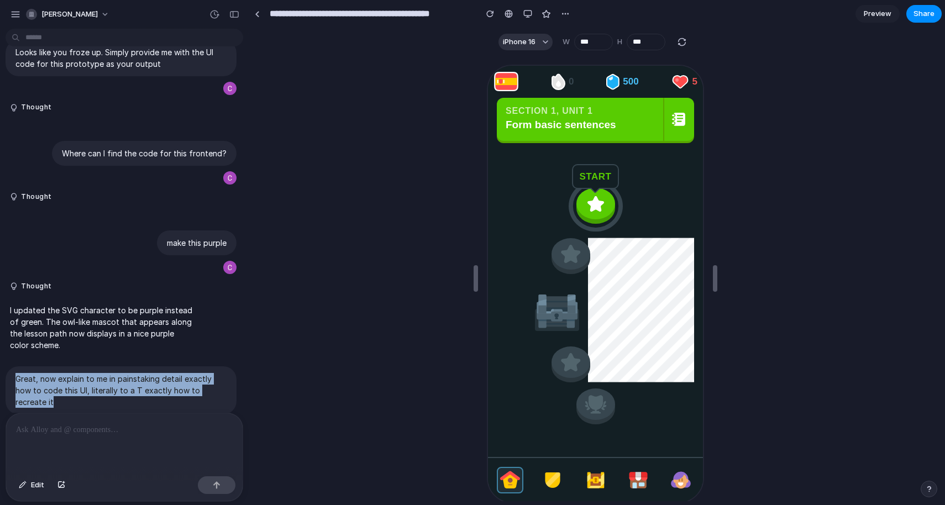
scroll to position [1374, 0]
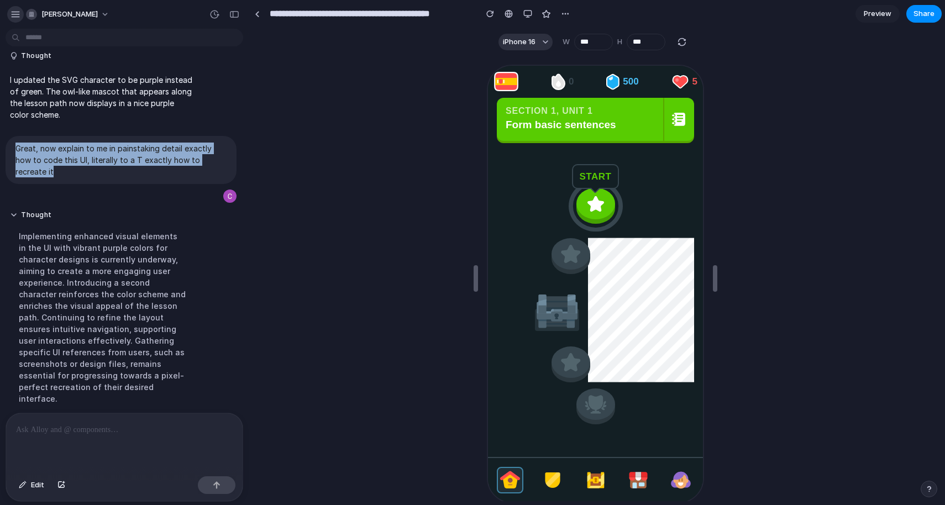
click at [13, 13] on div "button" at bounding box center [16, 14] width 10 height 10
click at [20, 13] on div "button" at bounding box center [16, 14] width 10 height 10
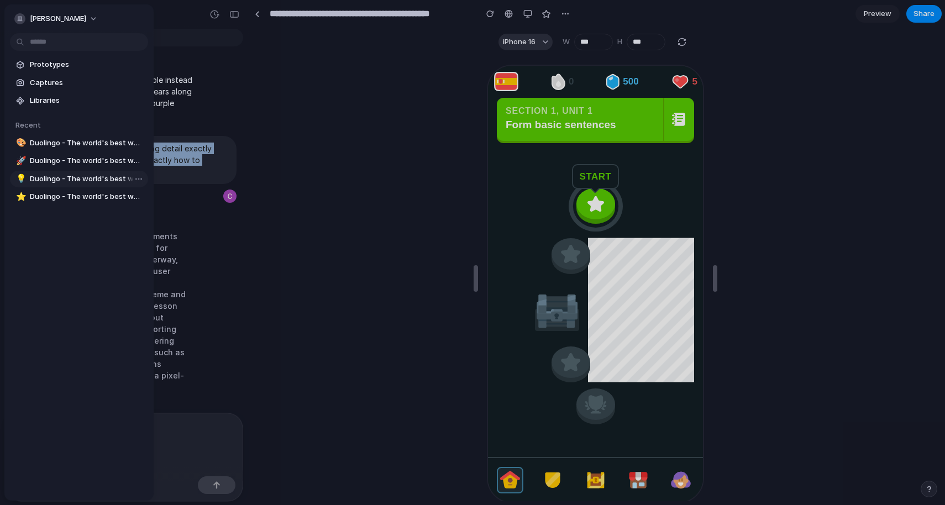
click at [45, 177] on span "Duolingo - The world's best way to learn Spanish" at bounding box center [87, 179] width 114 height 11
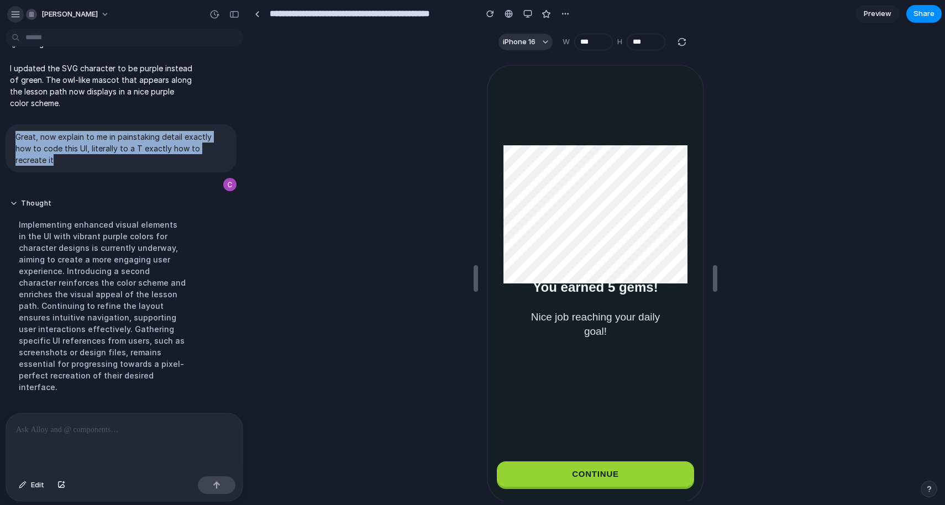
click at [19, 11] on div "button" at bounding box center [16, 14] width 10 height 10
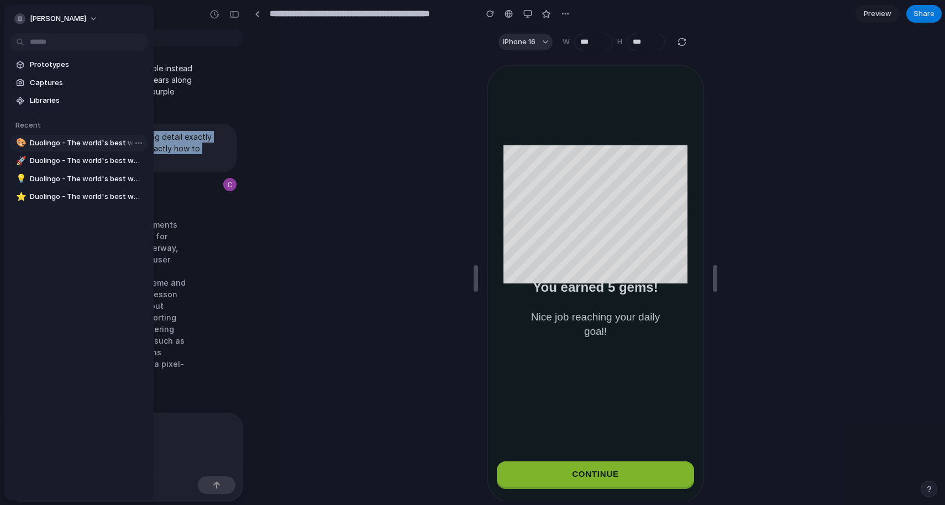
click at [65, 143] on span "Duolingo - The world's best way to learn Spanish" at bounding box center [87, 143] width 114 height 11
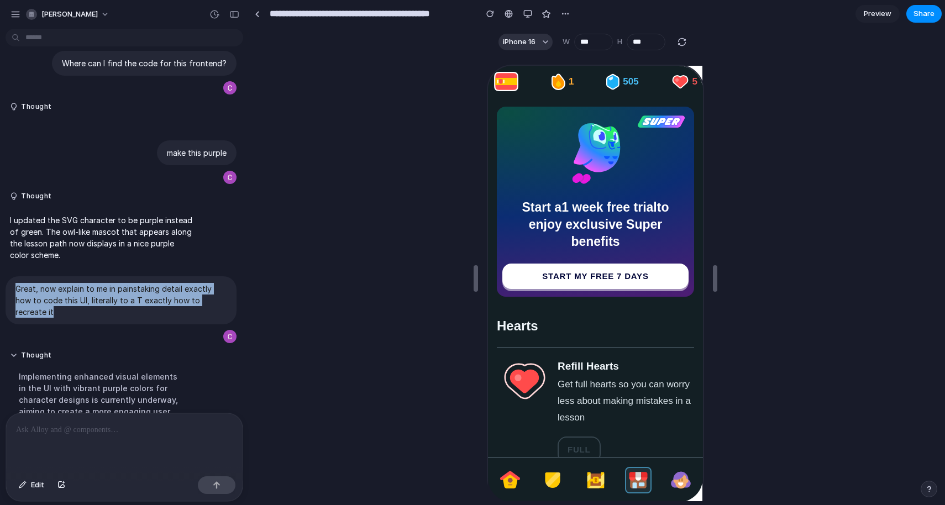
scroll to position [204, 0]
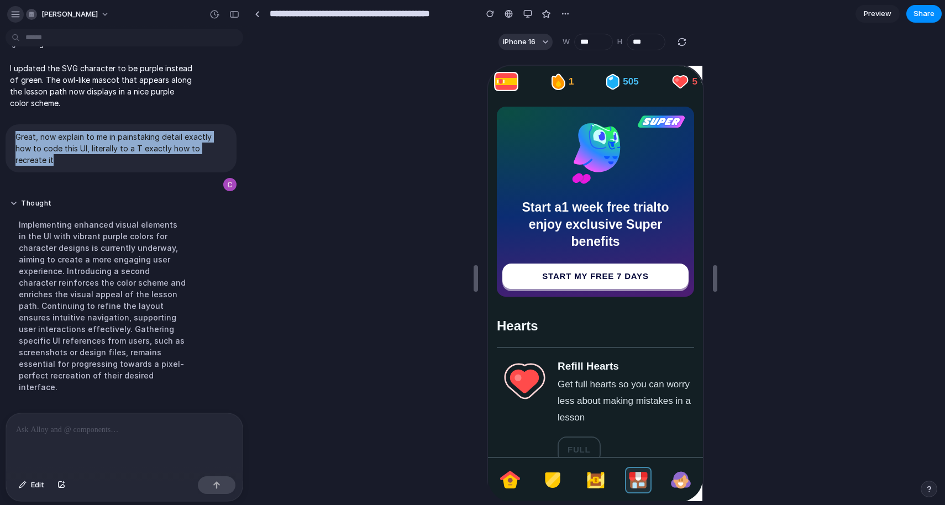
click at [15, 7] on button "button" at bounding box center [15, 14] width 17 height 17
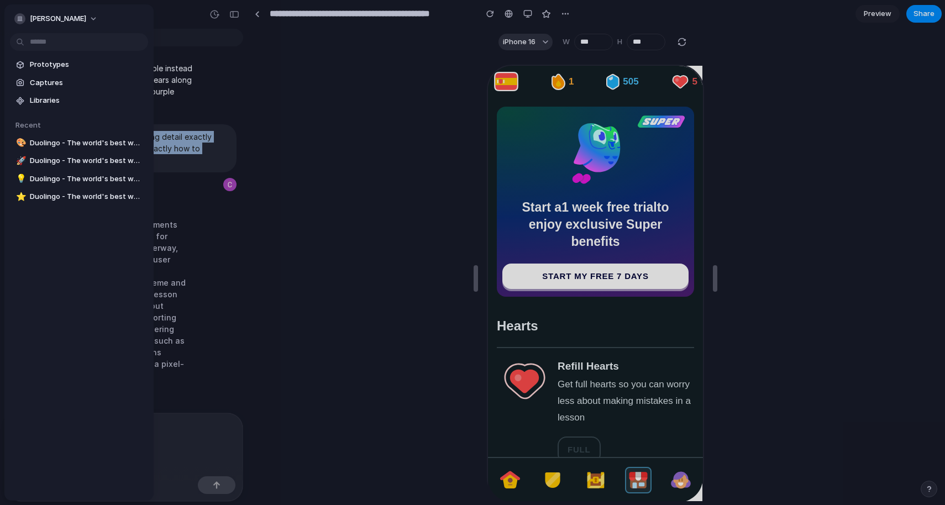
click at [38, 208] on div "Prototypes Captures Libraries Recent 🎨 Duolingo - The world's best way to learn…" at bounding box center [78, 176] width 149 height 345
click at [45, 196] on span "Duolingo - The world's best way to learn Spanish" at bounding box center [87, 196] width 114 height 11
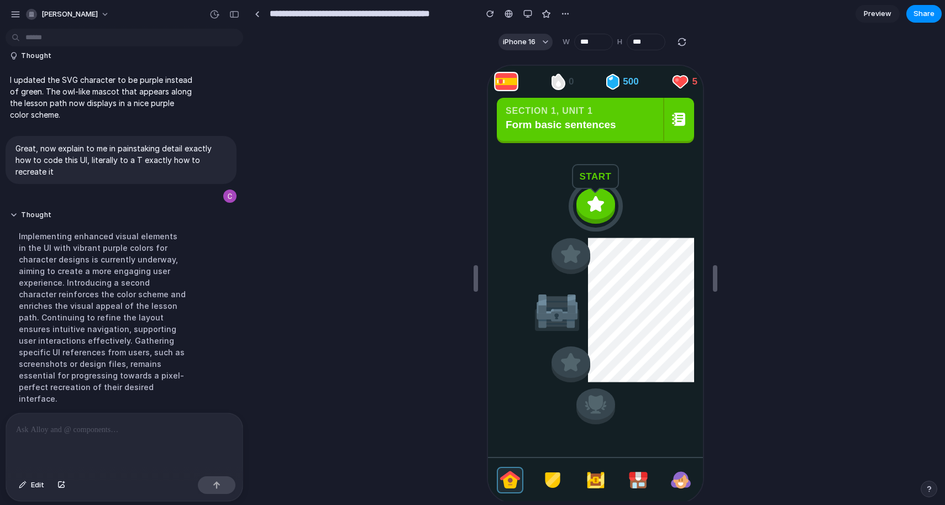
click at [114, 451] on div at bounding box center [124, 442] width 237 height 59
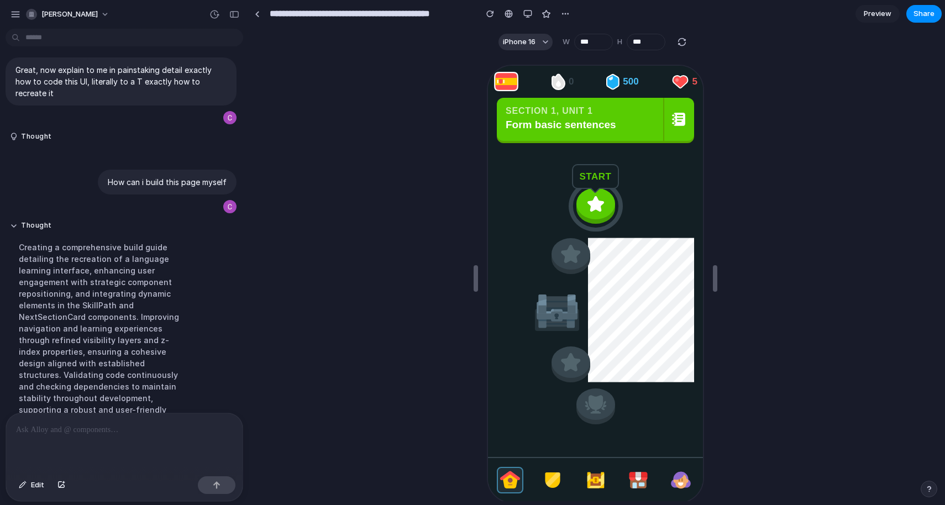
scroll to position [1615, 0]
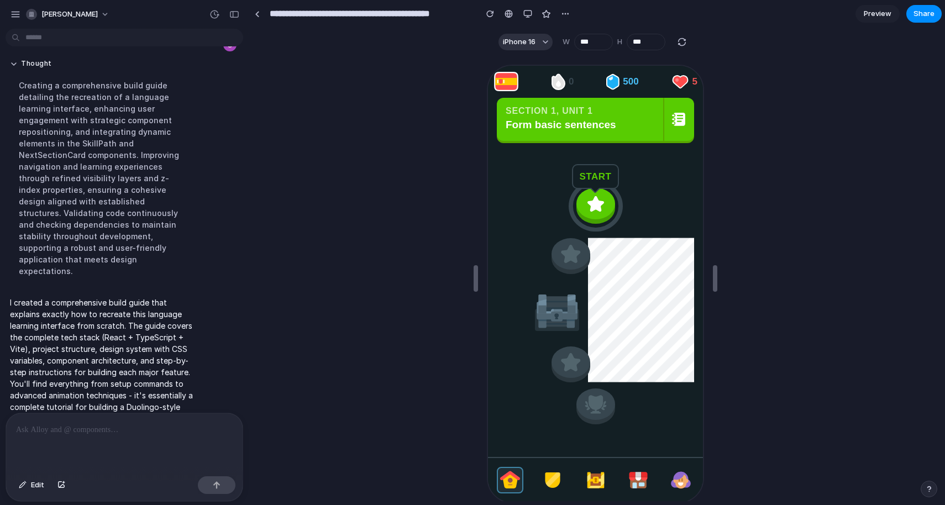
click at [150, 423] on p at bounding box center [124, 429] width 217 height 13
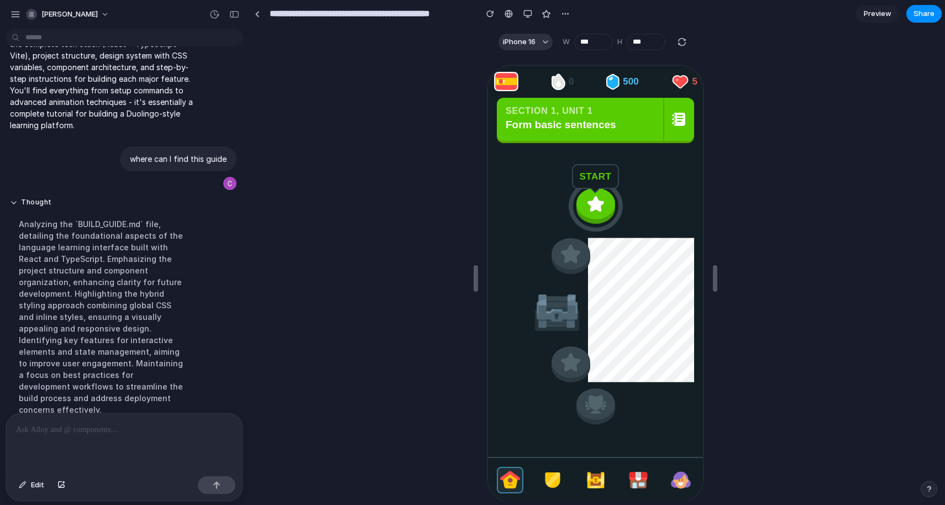
scroll to position [1704, 0]
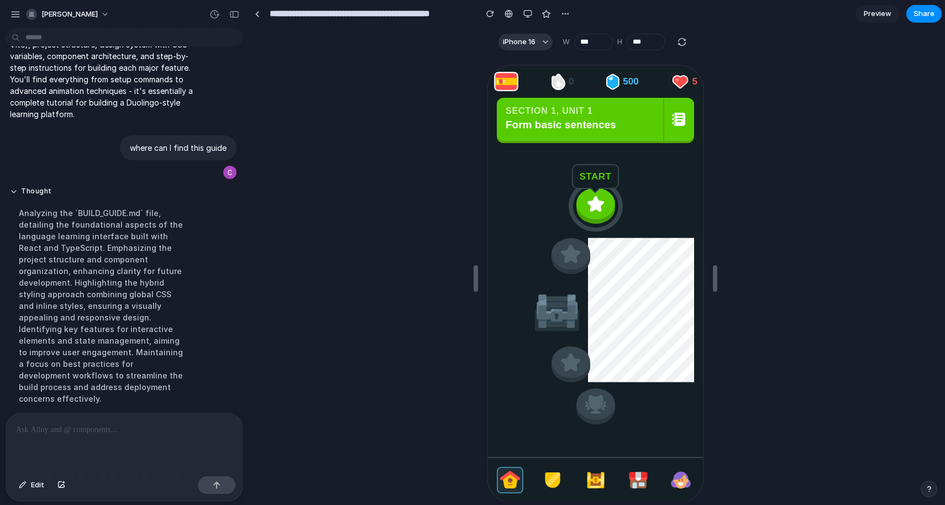
click at [868, 22] on div "Preview Share" at bounding box center [899, 14] width 86 height 18
click at [295, 339] on div at bounding box center [595, 279] width 692 height 446
click at [29, 14] on div "button" at bounding box center [31, 14] width 11 height 11
click at [18, 18] on div "Settings Invite members Change theme Sign out" at bounding box center [472, 252] width 945 height 505
click at [17, 18] on div "button" at bounding box center [16, 14] width 10 height 10
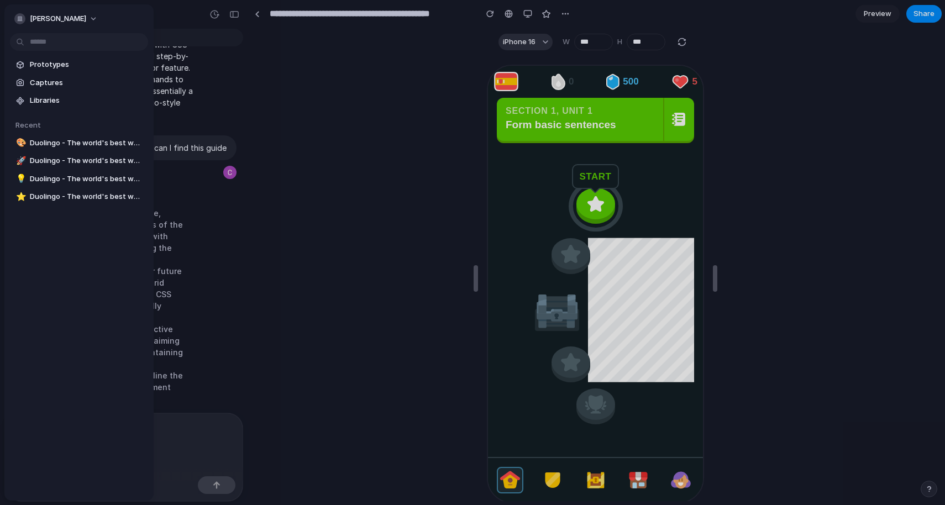
click at [17, 18] on div "button" at bounding box center [19, 18] width 11 height 11
click at [352, 264] on div "Settings Invite members Change theme Sign out" at bounding box center [472, 252] width 945 height 505
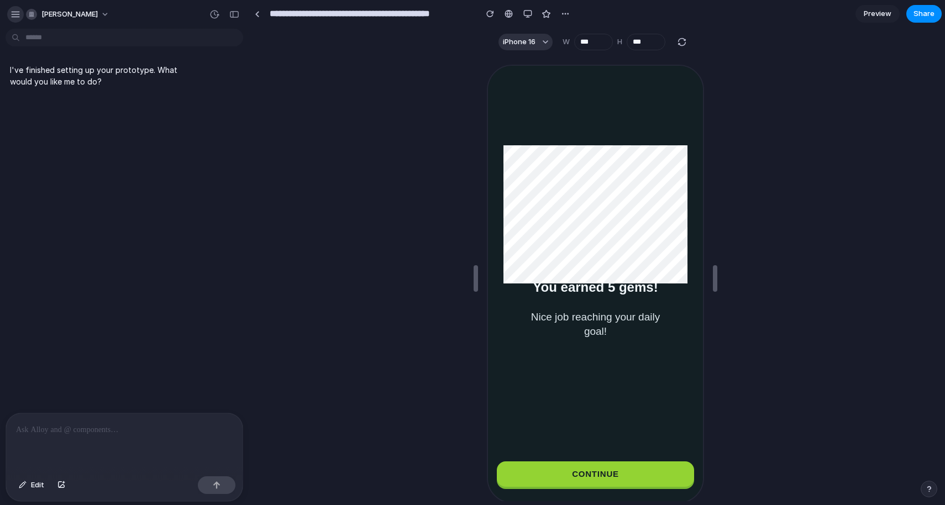
click at [14, 18] on div "button" at bounding box center [16, 14] width 10 height 10
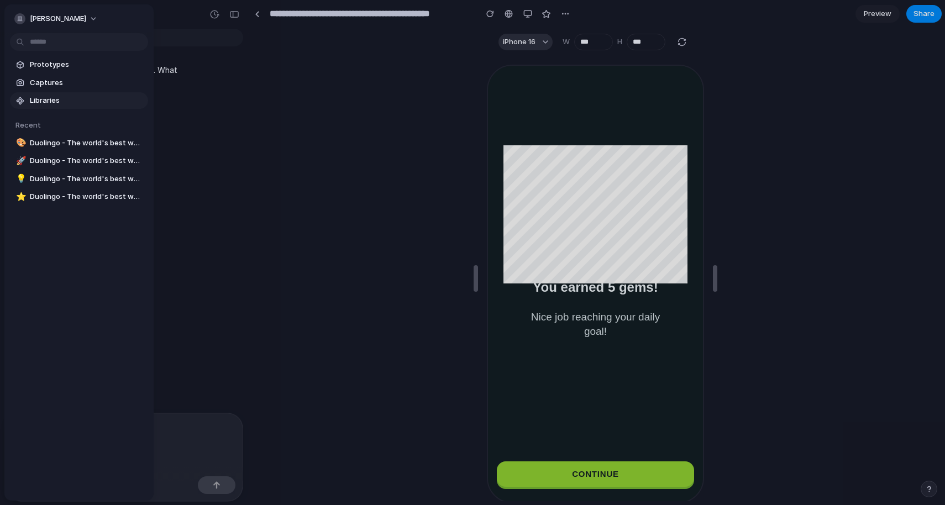
click at [34, 102] on span "Libraries" at bounding box center [87, 100] width 114 height 11
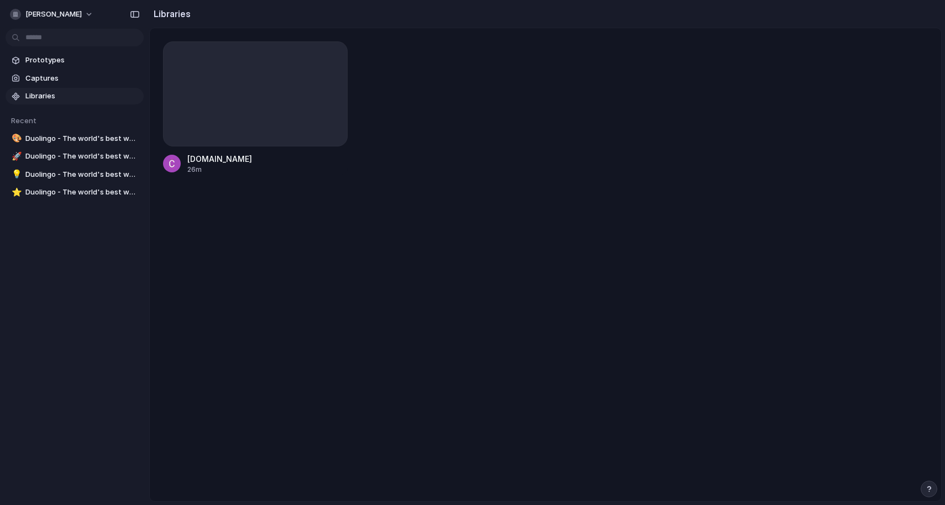
click at [55, 95] on span "Libraries" at bounding box center [82, 96] width 114 height 11
click at [266, 104] on div at bounding box center [255, 93] width 185 height 105
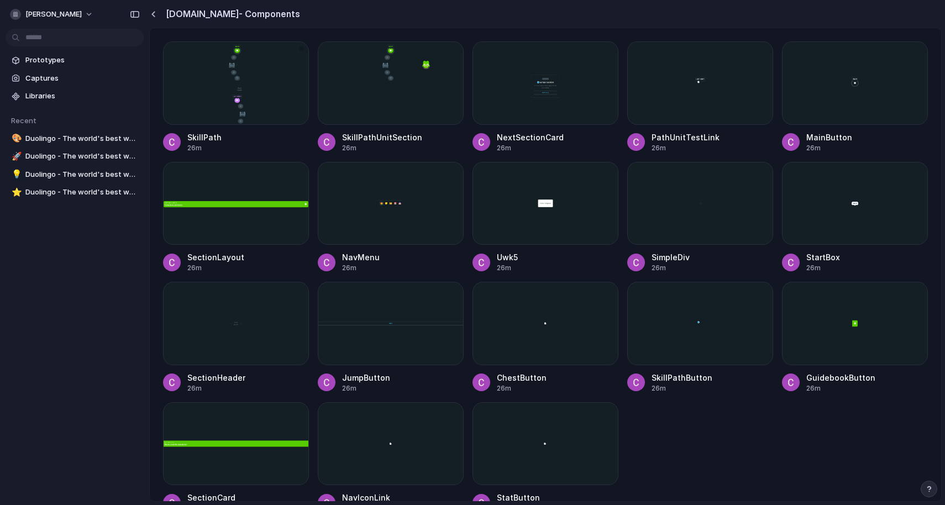
click at [241, 89] on div at bounding box center [236, 82] width 146 height 83
click at [271, 81] on div at bounding box center [236, 82] width 146 height 83
click at [56, 12] on span "[PERSON_NAME]" at bounding box center [53, 14] width 56 height 11
click at [35, 43] on span "Settings" at bounding box center [40, 39] width 30 height 11
click at [13, 9] on div "[PERSON_NAME]" at bounding box center [46, 14] width 72 height 11
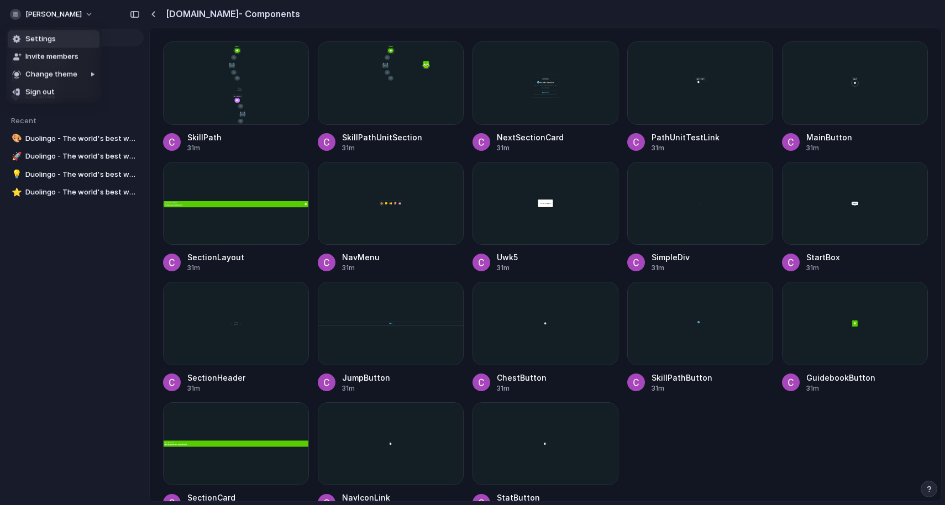
click at [92, 322] on div "Settings Invite members Change theme Sign out" at bounding box center [472, 252] width 945 height 505
click at [150, 9] on div at bounding box center [154, 13] width 11 height 9
click at [161, 19] on div "www.duolingo.com - Components" at bounding box center [224, 13] width 151 height 13
click at [156, 16] on button "button" at bounding box center [153, 13] width 8 height 9
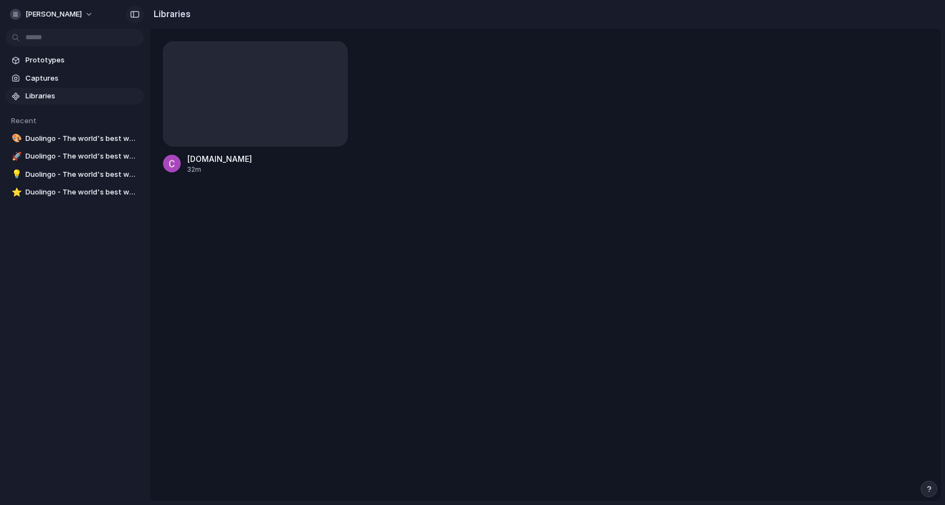
click at [134, 11] on div "button" at bounding box center [135, 15] width 10 height 8
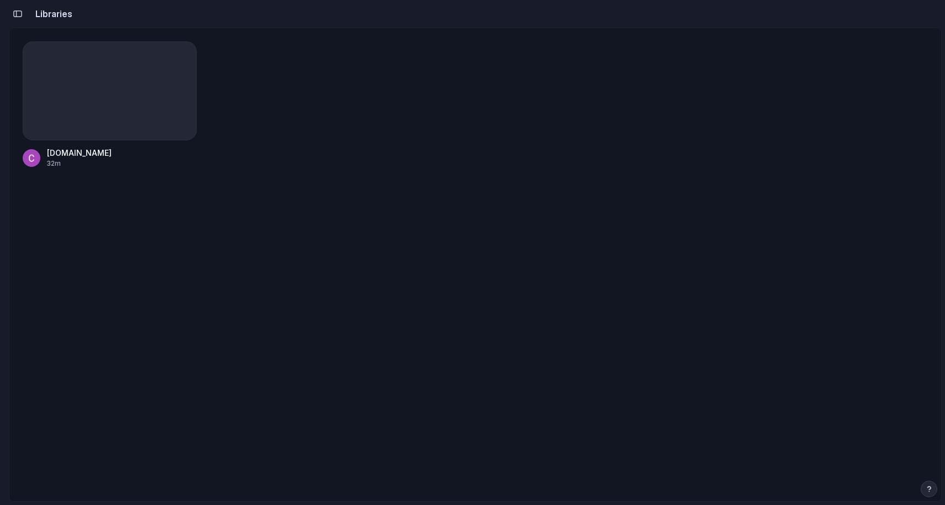
click at [13, 8] on button "button" at bounding box center [18, 14] width 18 height 18
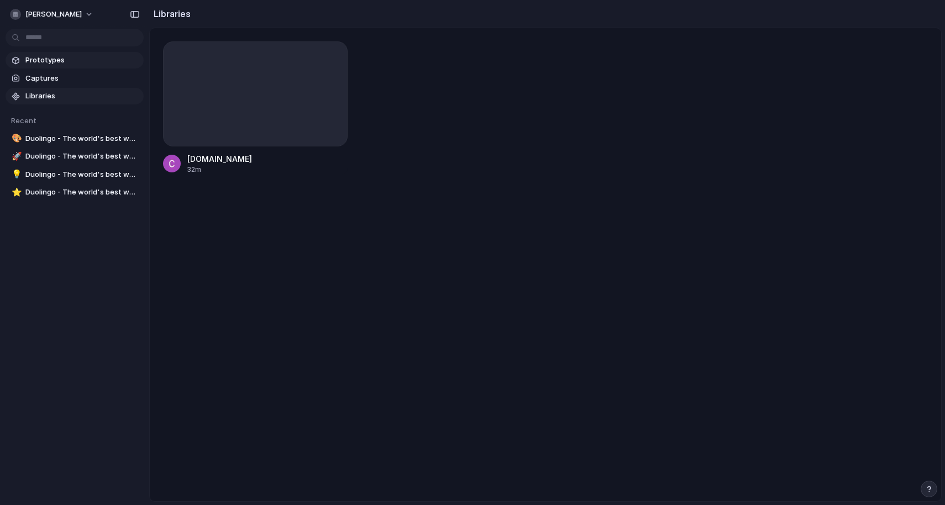
click at [48, 58] on span "Prototypes" at bounding box center [82, 60] width 114 height 11
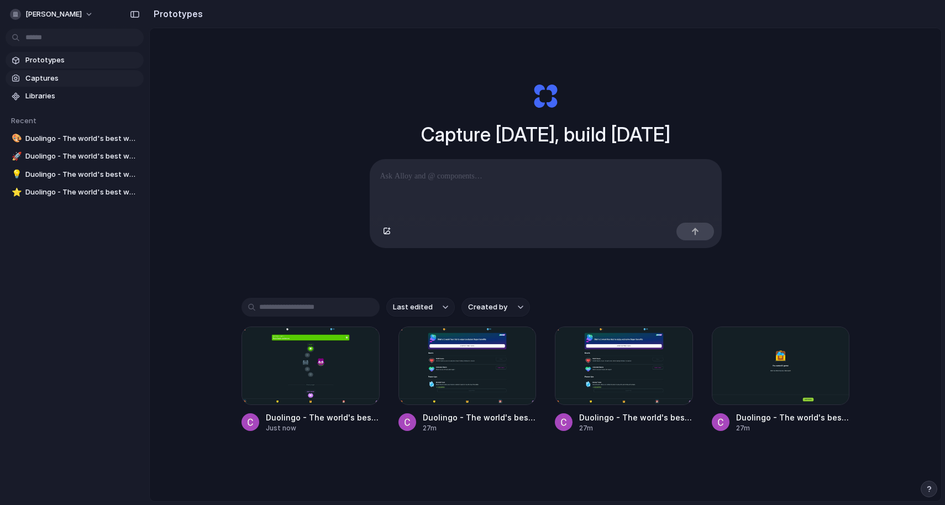
click at [69, 78] on span "Captures" at bounding box center [82, 78] width 114 height 11
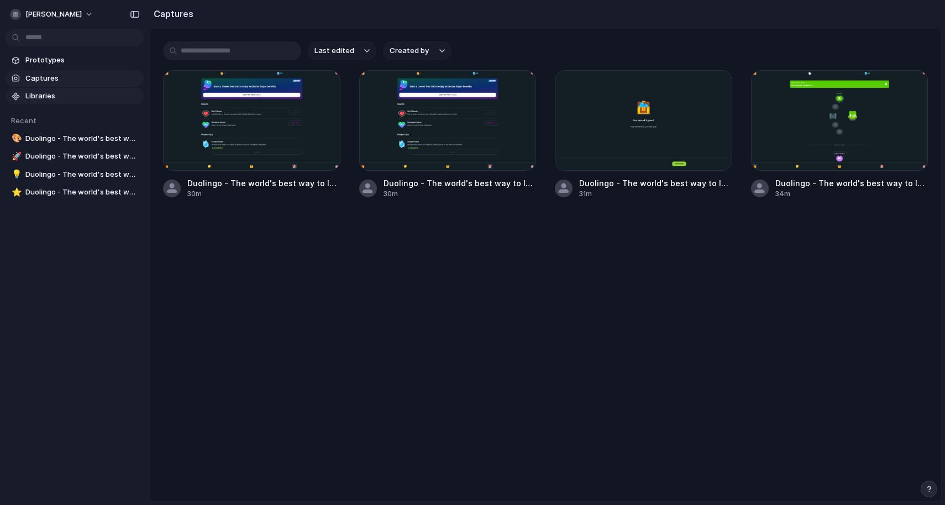
click at [71, 97] on span "Libraries" at bounding box center [82, 96] width 114 height 11
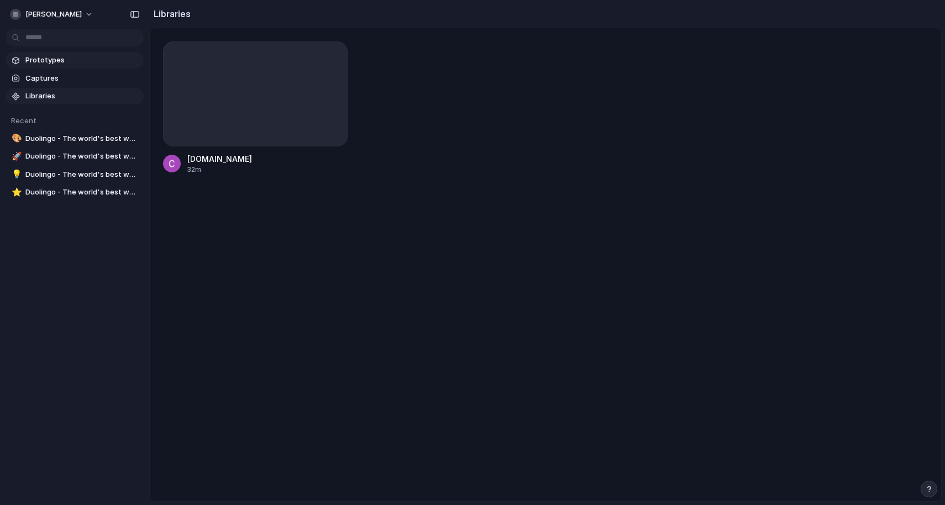
click at [60, 59] on span "Prototypes" at bounding box center [82, 60] width 114 height 11
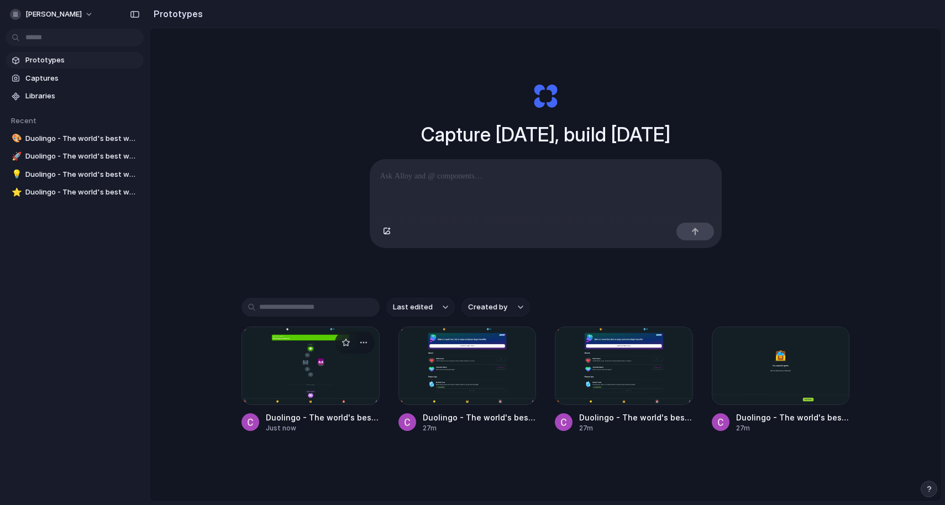
click at [327, 389] on div at bounding box center [311, 366] width 138 height 78
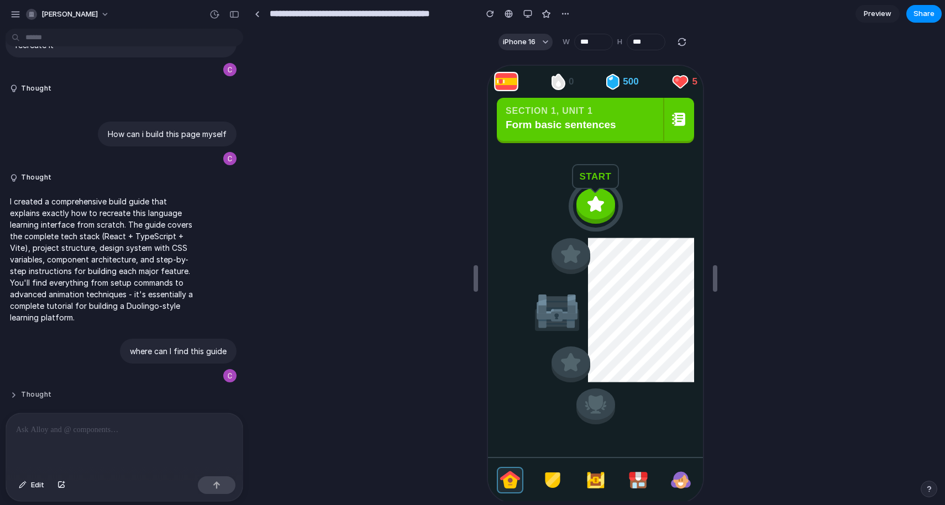
click at [38, 390] on button "Thought" at bounding box center [102, 394] width 185 height 9
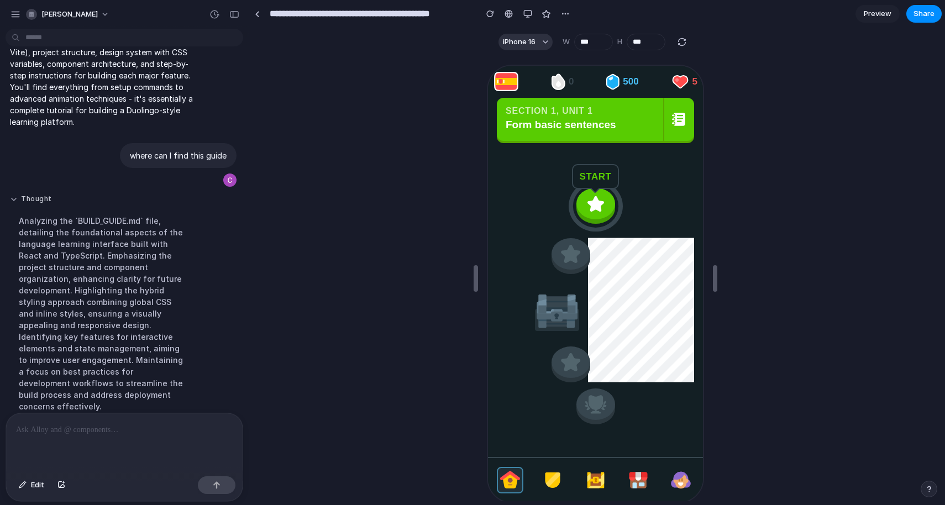
scroll to position [1704, 0]
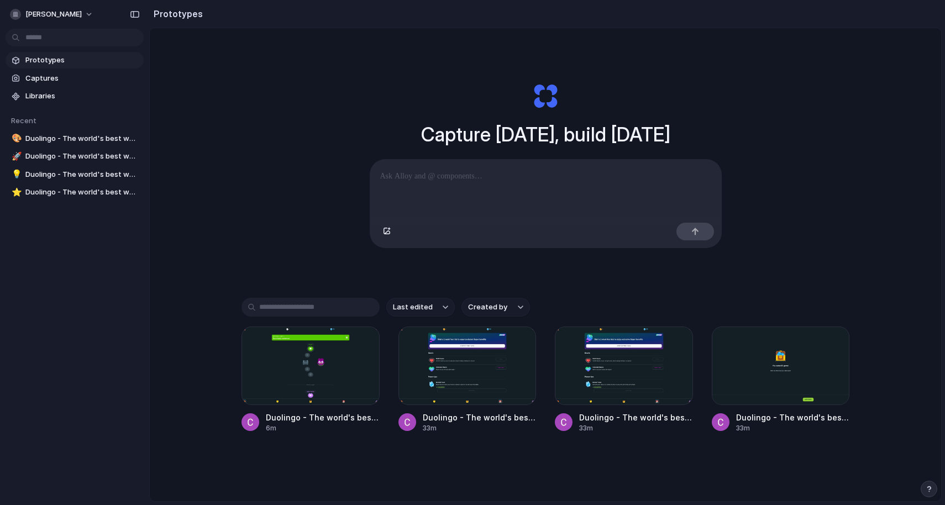
click at [92, 4] on div "[PERSON_NAME]" at bounding box center [74, 13] width 149 height 27
click at [82, 13] on span "[PERSON_NAME]" at bounding box center [53, 14] width 56 height 11
click at [91, 18] on div "Settings Invite members Change theme Sign out" at bounding box center [472, 252] width 945 height 505
click at [53, 189] on span "Duolingo - The world's best way to learn Spanish" at bounding box center [82, 192] width 114 height 11
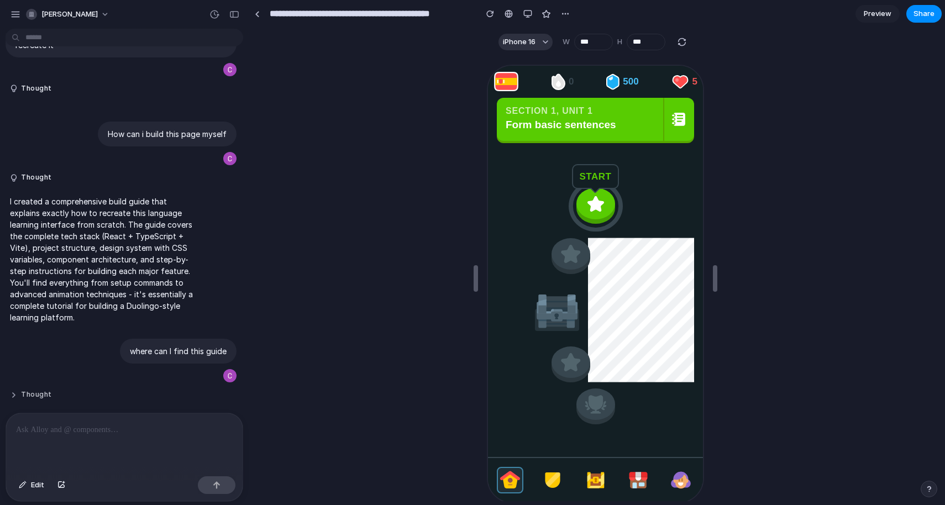
click at [24, 390] on button "Thought" at bounding box center [102, 394] width 185 height 9
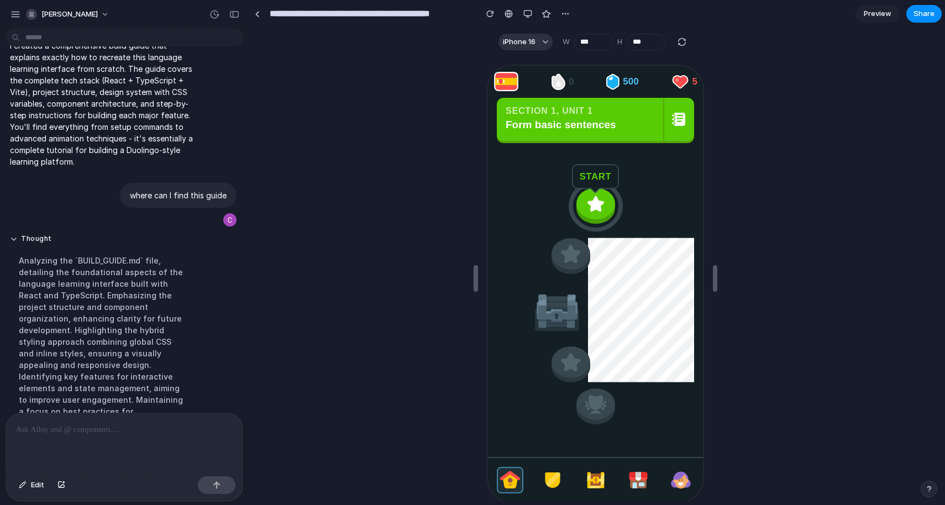
scroll to position [1671, 0]
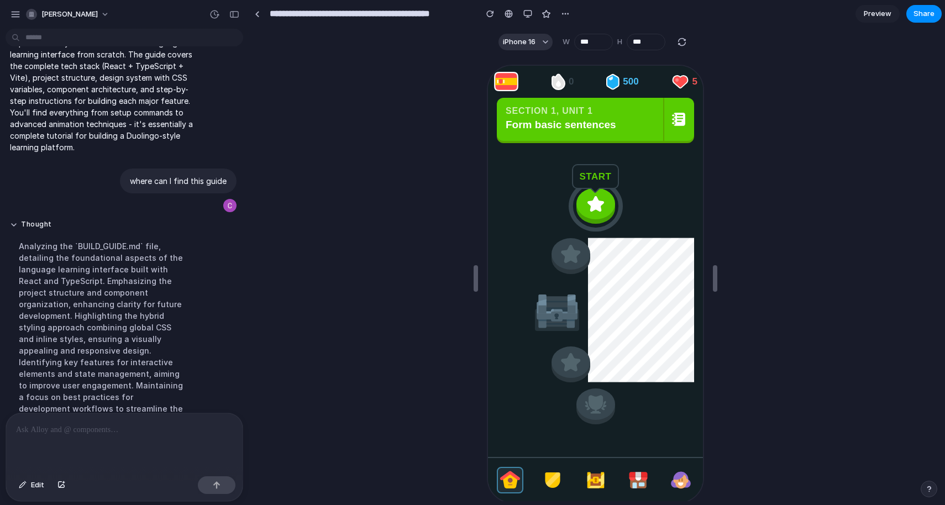
click at [131, 444] on div at bounding box center [124, 442] width 237 height 59
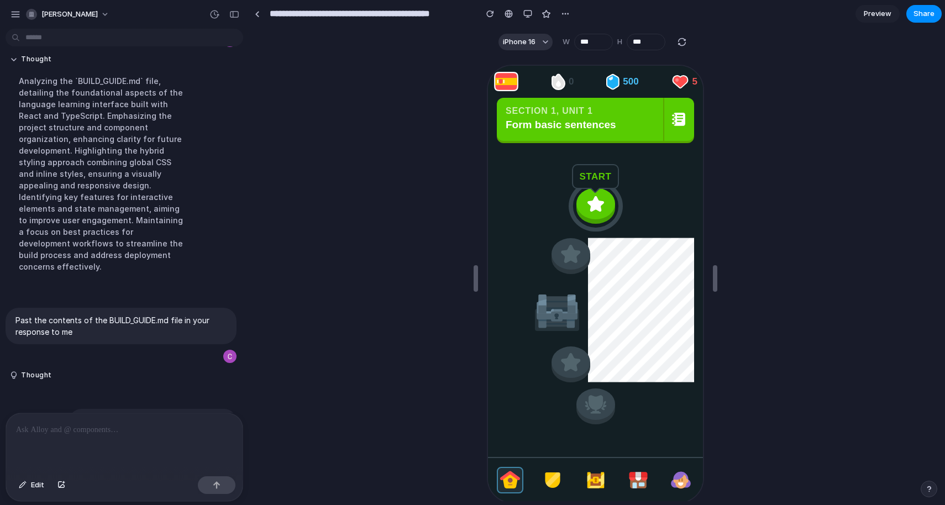
scroll to position [2098, 0]
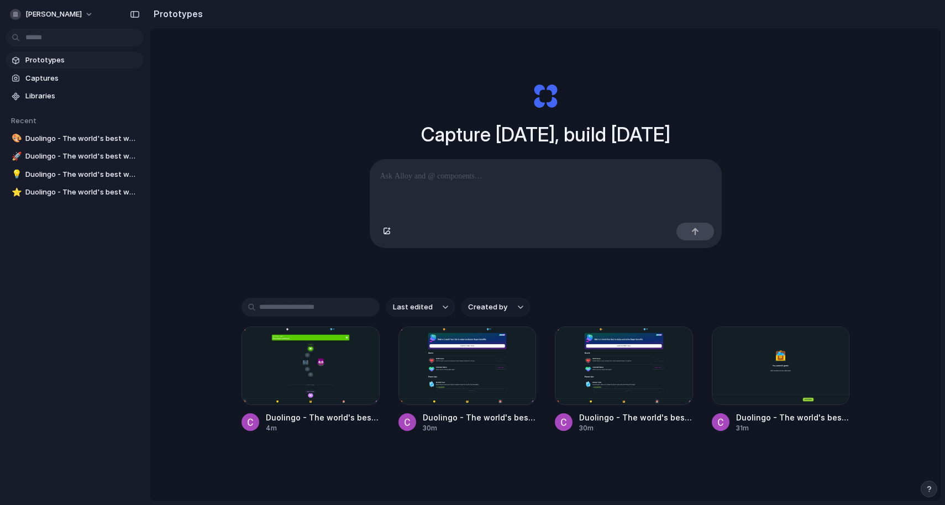
click at [254, 96] on div "Capture [DATE], build [DATE] Clone web app Clone screenshot Start from existing…" at bounding box center [546, 294] width 792 height 532
click at [82, 13] on span "[PERSON_NAME]" at bounding box center [53, 14] width 56 height 11
click at [40, 91] on span "Sign out" at bounding box center [39, 92] width 29 height 11
